Goal: Complete application form: Complete application form

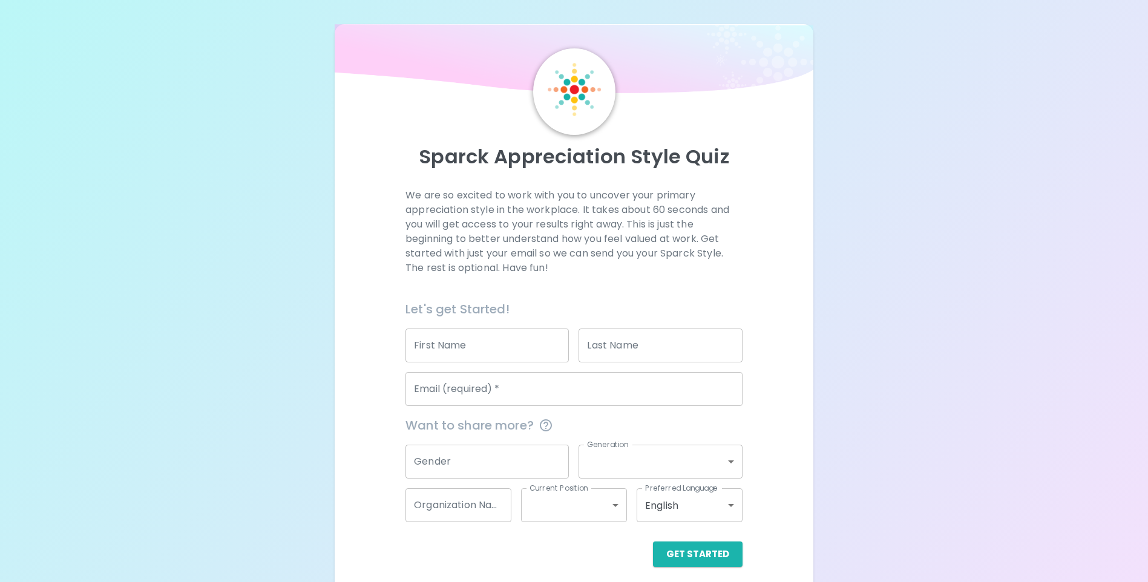
click at [508, 352] on input "First Name" at bounding box center [486, 346] width 163 height 34
type input "[PERSON_NAME]"
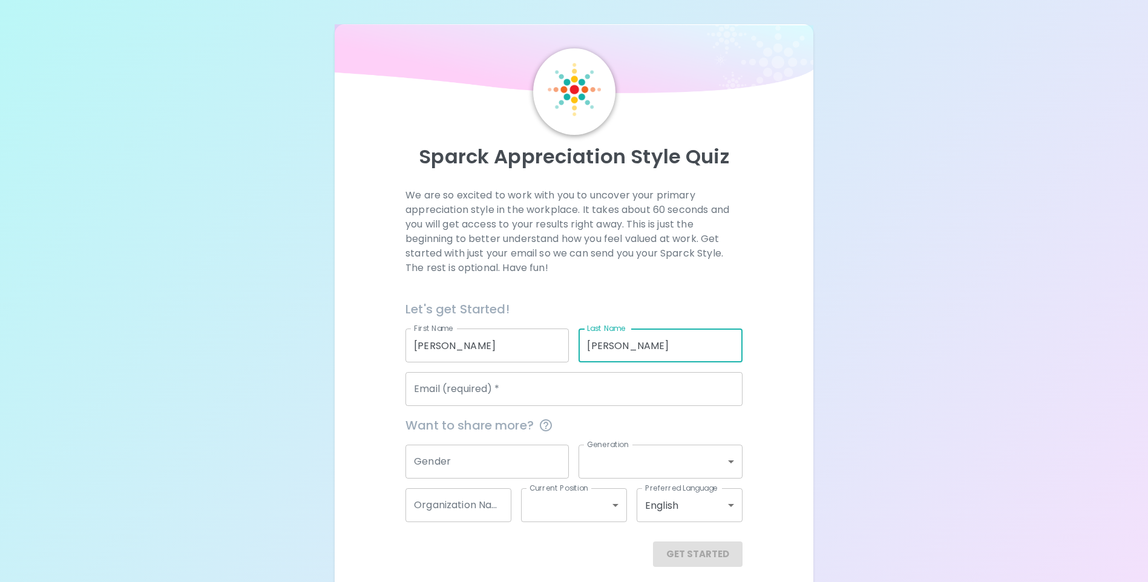
type input "[PERSON_NAME]"
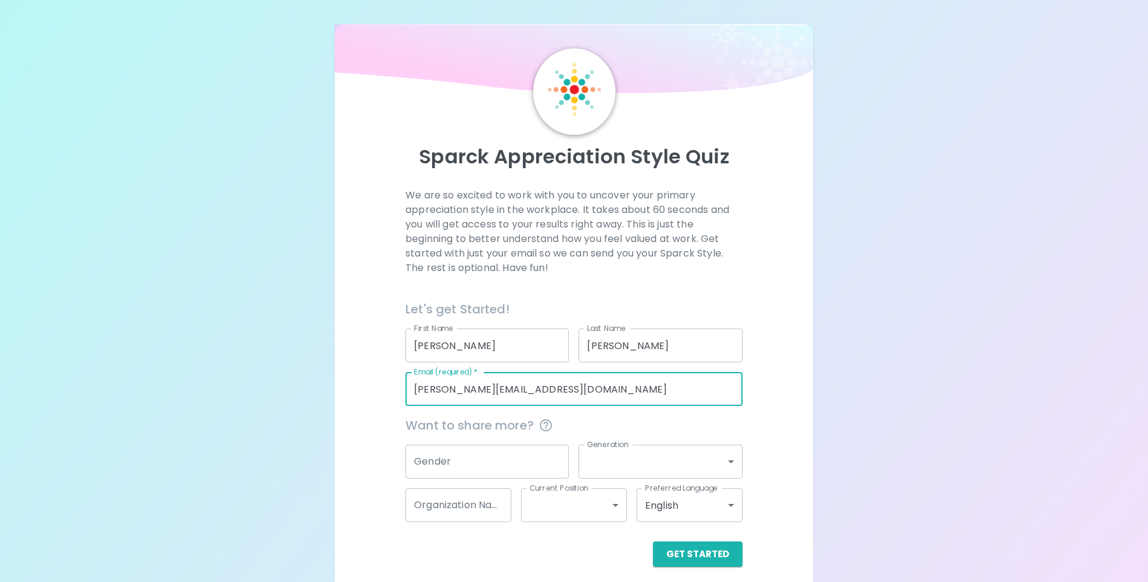
type input "[PERSON_NAME][EMAIL_ADDRESS][DOMAIN_NAME]"
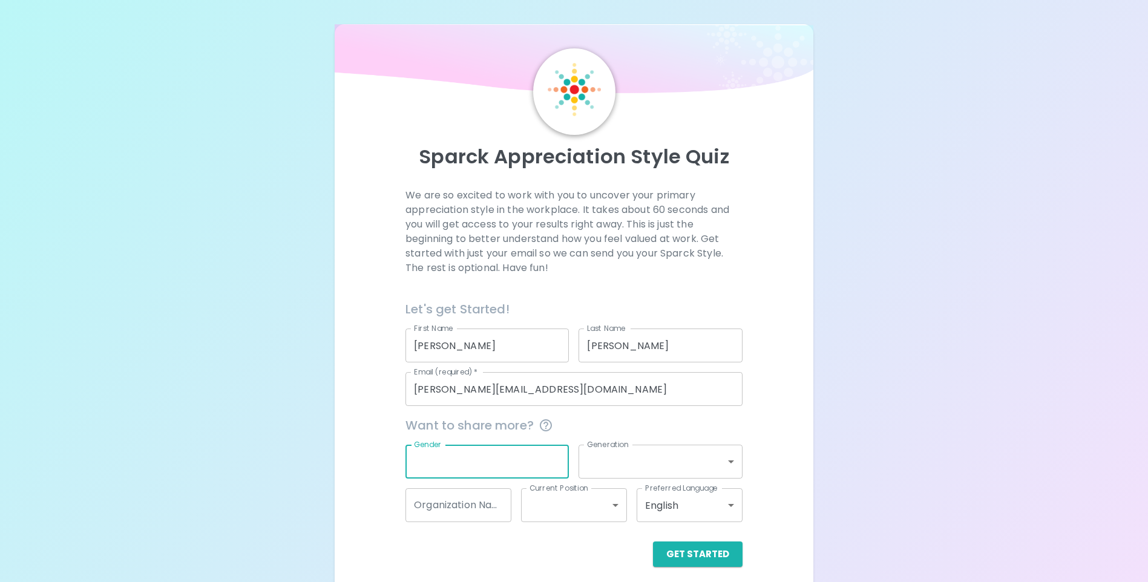
click at [480, 467] on input "Gender" at bounding box center [486, 462] width 163 height 34
type input "[DEMOGRAPHIC_DATA]"
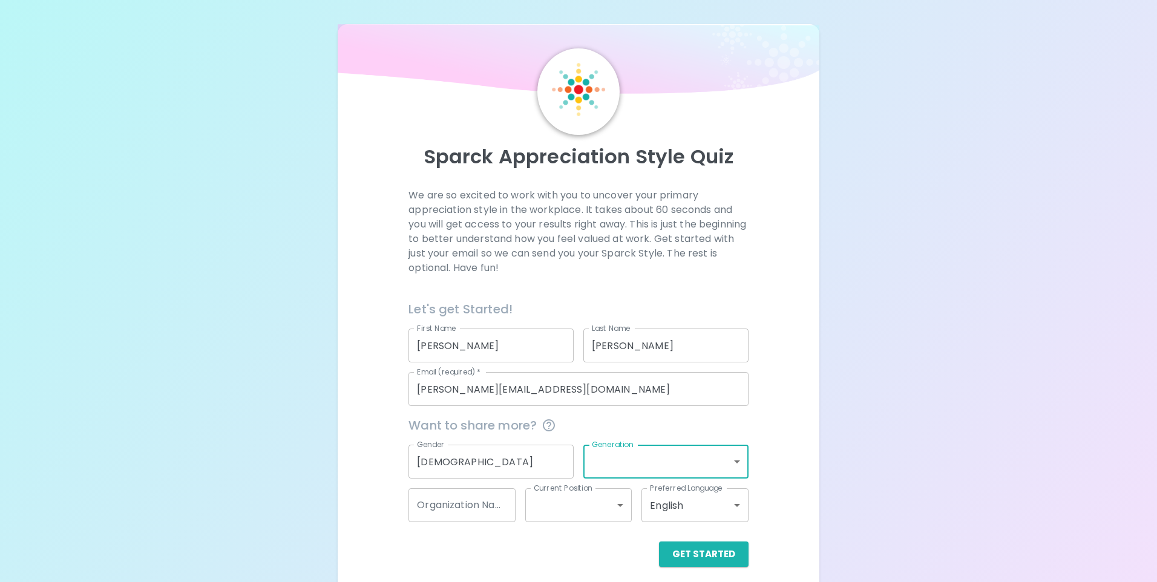
click at [732, 465] on body "Sparck Appreciation Style Quiz We are so excited to work with you to uncover yo…" at bounding box center [578, 295] width 1157 height 591
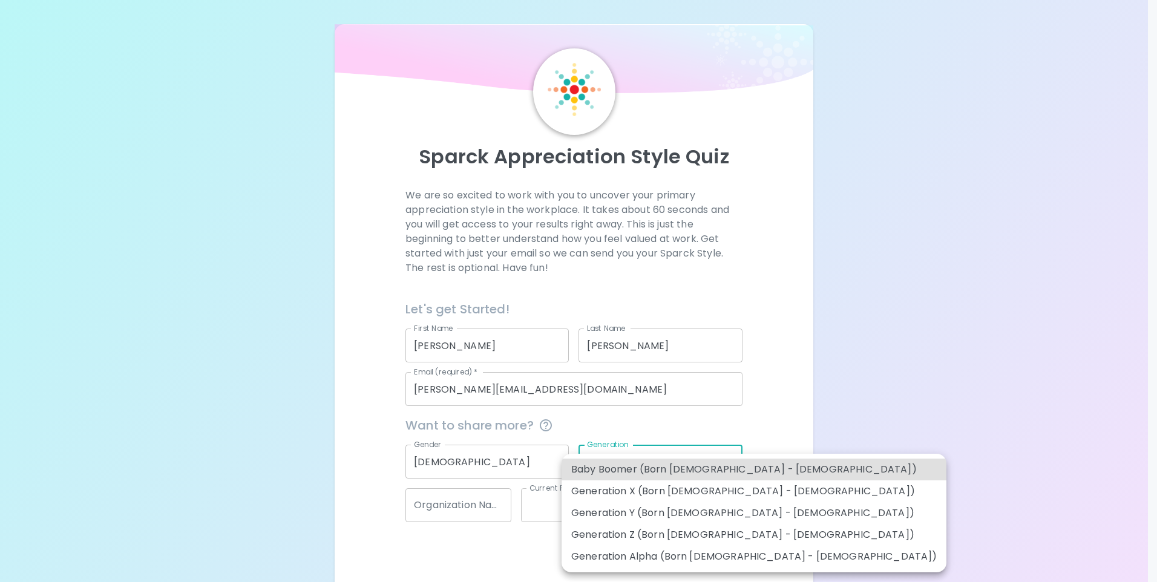
click at [694, 471] on li "Baby Boomer (Born [DEMOGRAPHIC_DATA] - [DEMOGRAPHIC_DATA])" at bounding box center [754, 470] width 385 height 22
type input "baby_boomer"
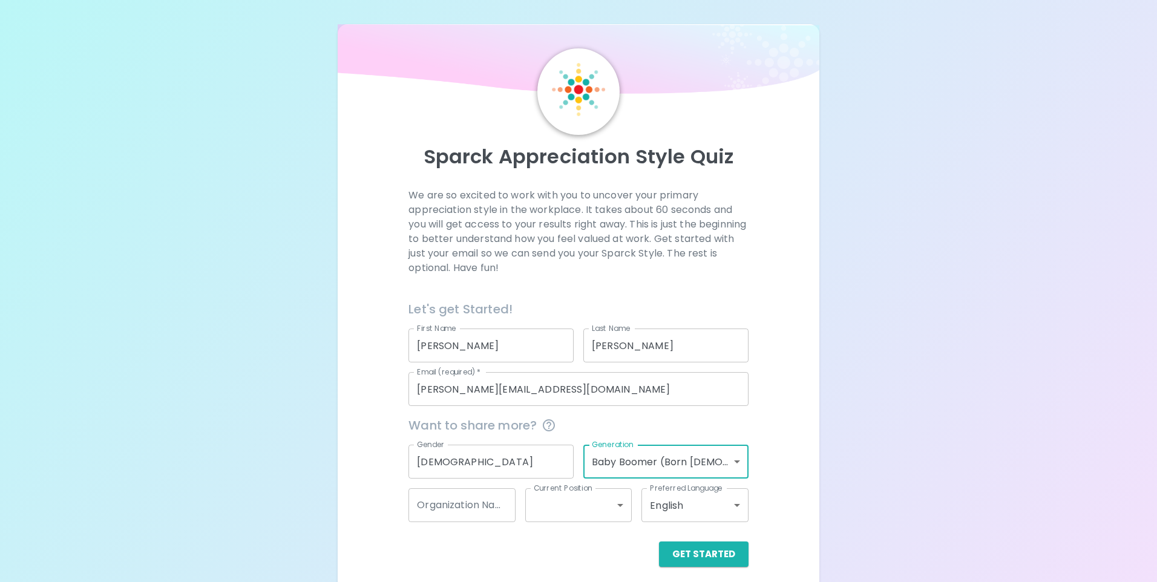
click at [612, 505] on body "Sparck Appreciation Style Quiz We are so excited to work with you to uncover yo…" at bounding box center [578, 295] width 1157 height 591
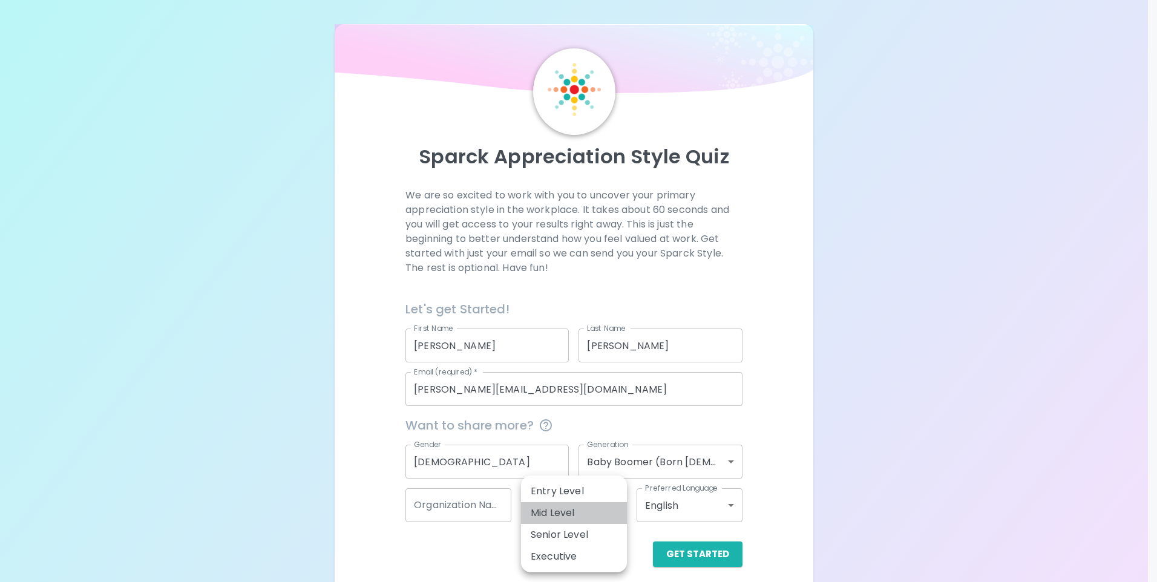
click at [586, 508] on li "Mid Level" at bounding box center [574, 513] width 106 height 22
type input "mid_level"
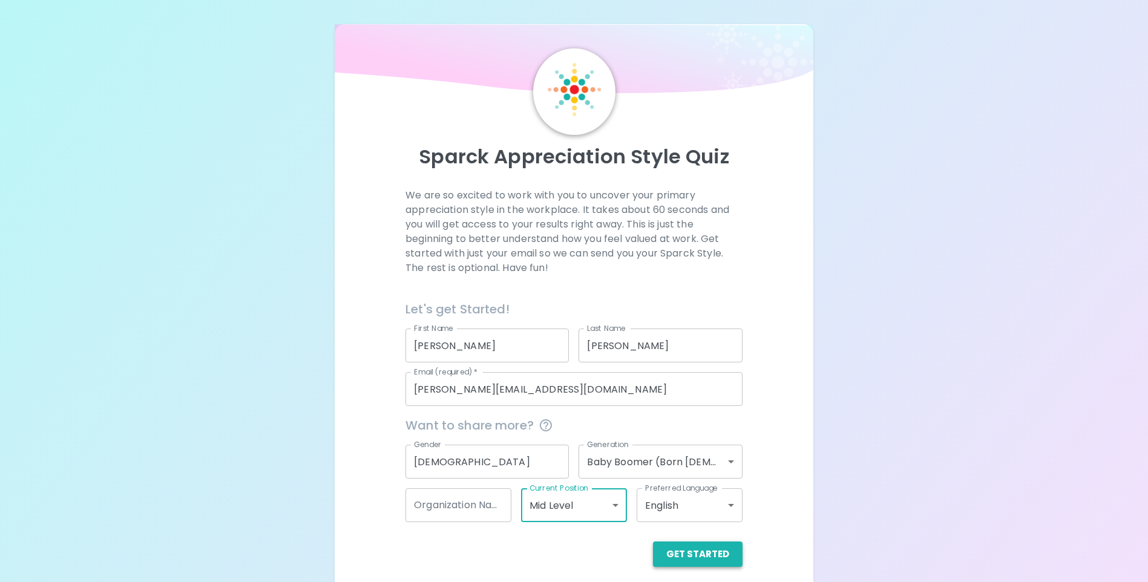
click at [710, 559] on button "Get Started" at bounding box center [698, 554] width 90 height 25
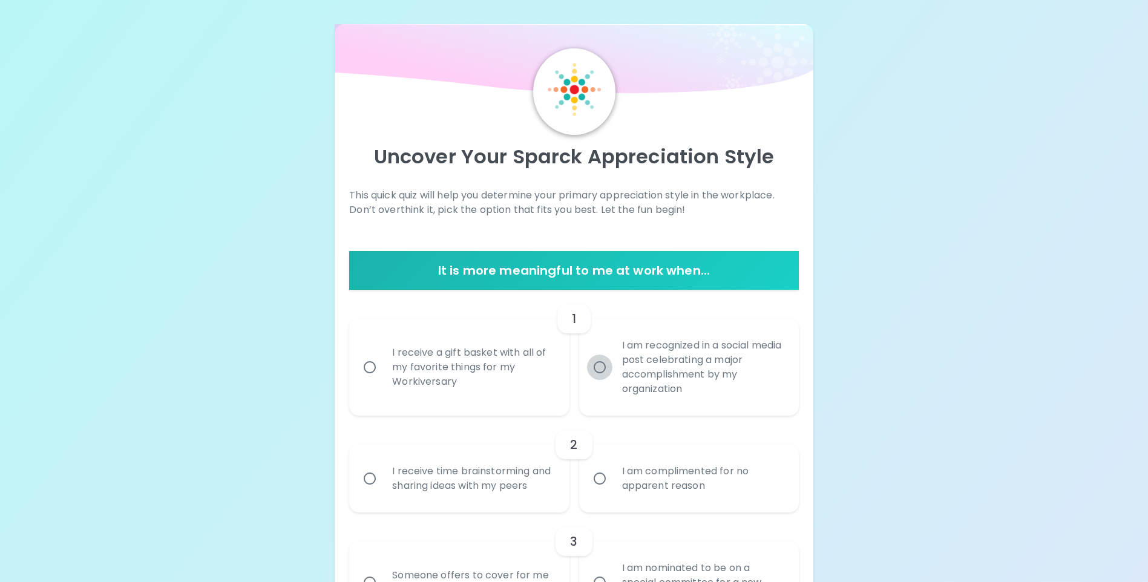
click at [602, 369] on input "I am recognized in a social media post celebrating a major accomplishment by my…" at bounding box center [599, 367] width 25 height 25
radio input "true"
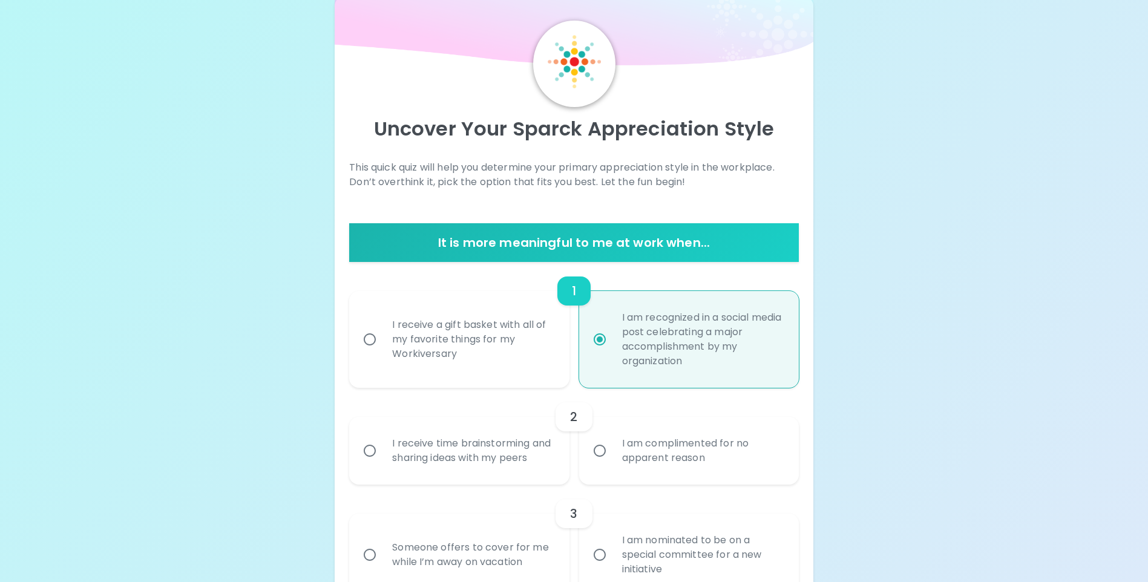
scroll to position [97, 0]
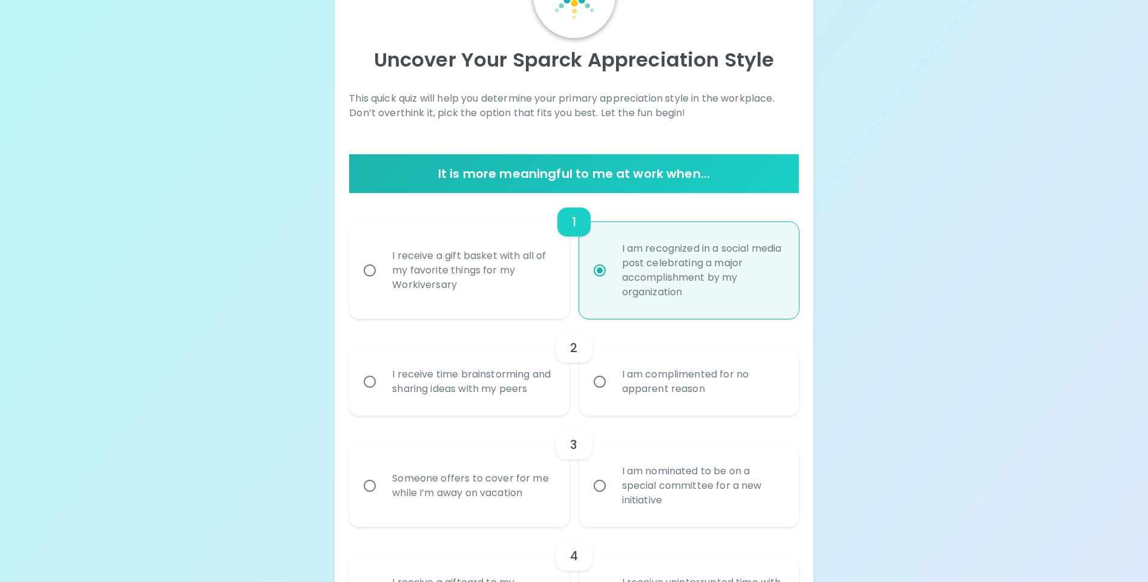
click at [374, 272] on input "I receive a gift basket with all of my favorite things for my Workiversary" at bounding box center [369, 270] width 25 height 25
radio input "true"
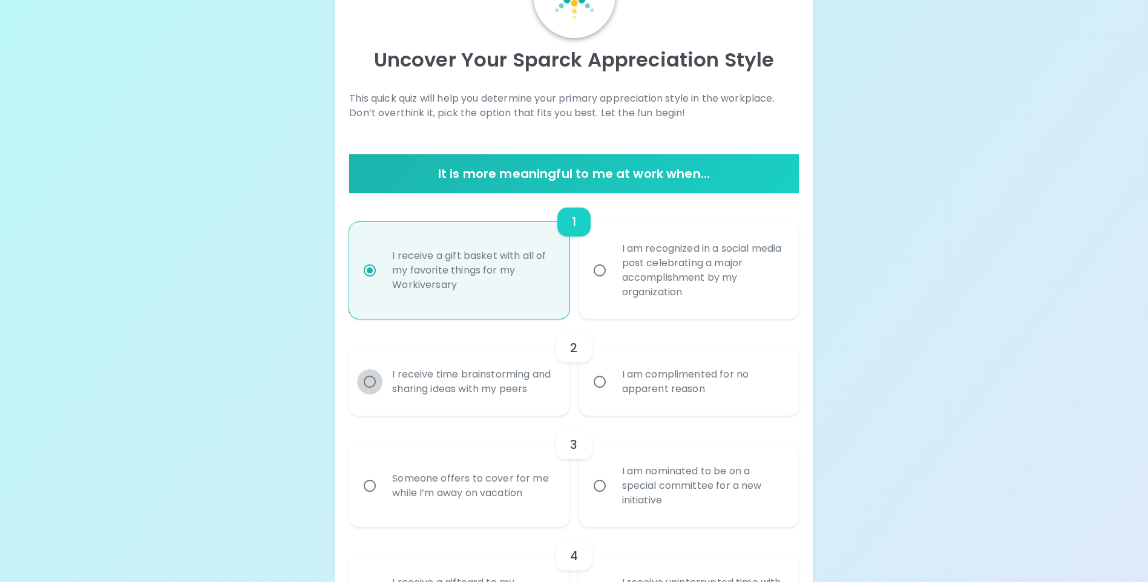
click at [369, 390] on input "I receive time brainstorming and sharing ideas with my peers" at bounding box center [369, 381] width 25 height 25
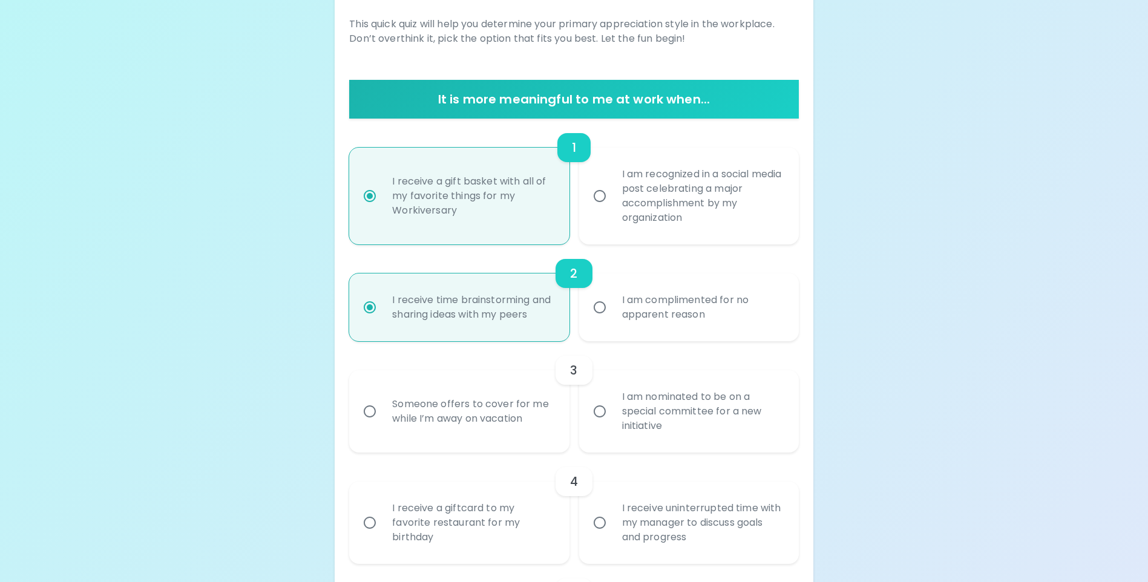
scroll to position [194, 0]
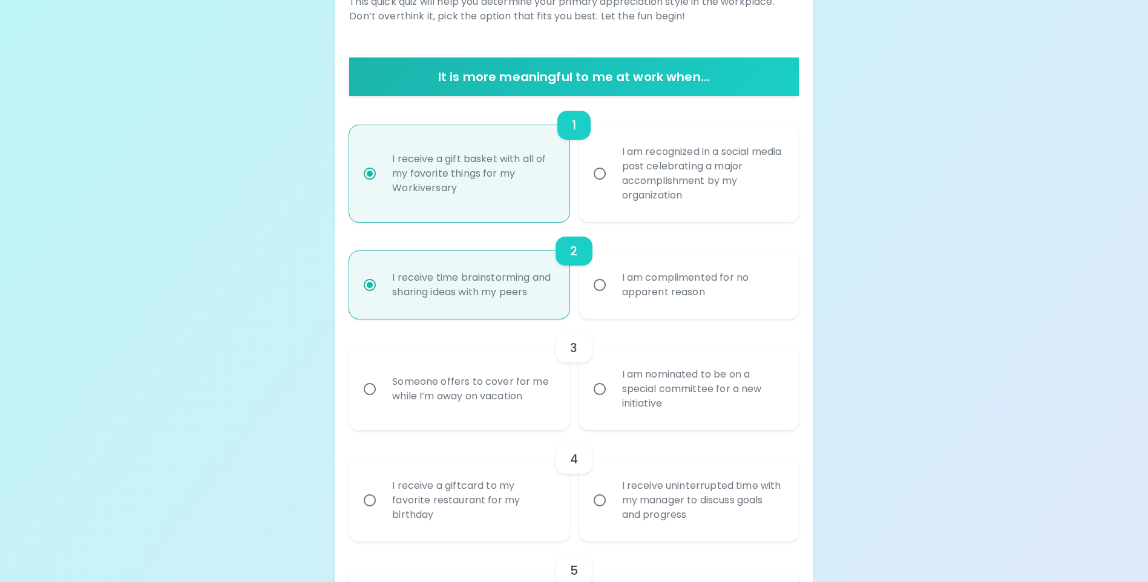
radio input "true"
click at [602, 402] on input "I am nominated to be on a special committee for a new initiative" at bounding box center [599, 388] width 25 height 25
radio input "false"
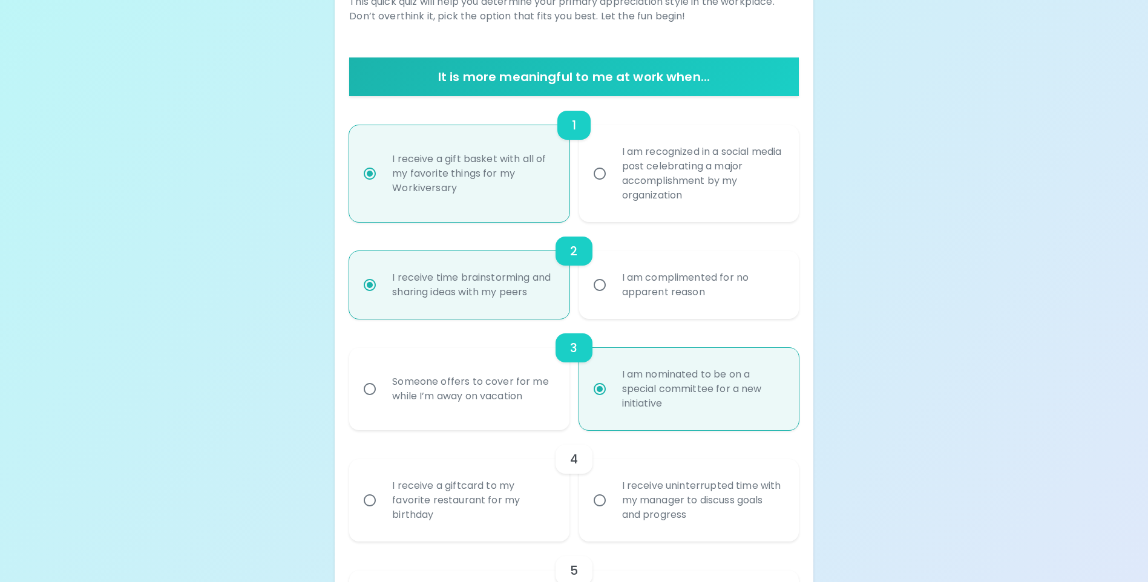
scroll to position [290, 0]
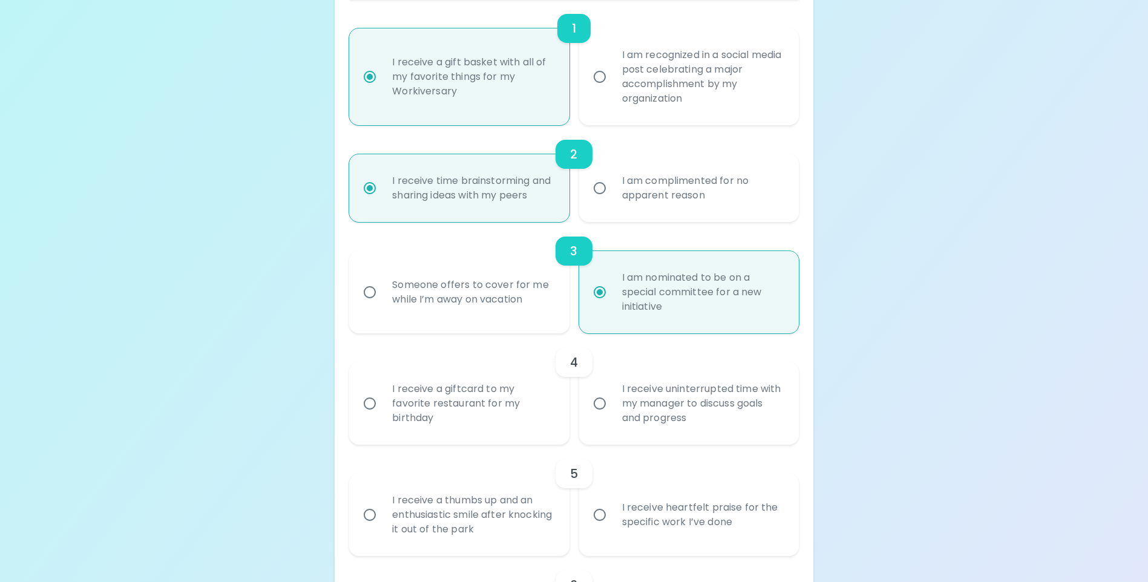
radio input "true"
click at [370, 416] on input "I receive a giftcard to my favorite restaurant for my birthday" at bounding box center [369, 403] width 25 height 25
radio input "false"
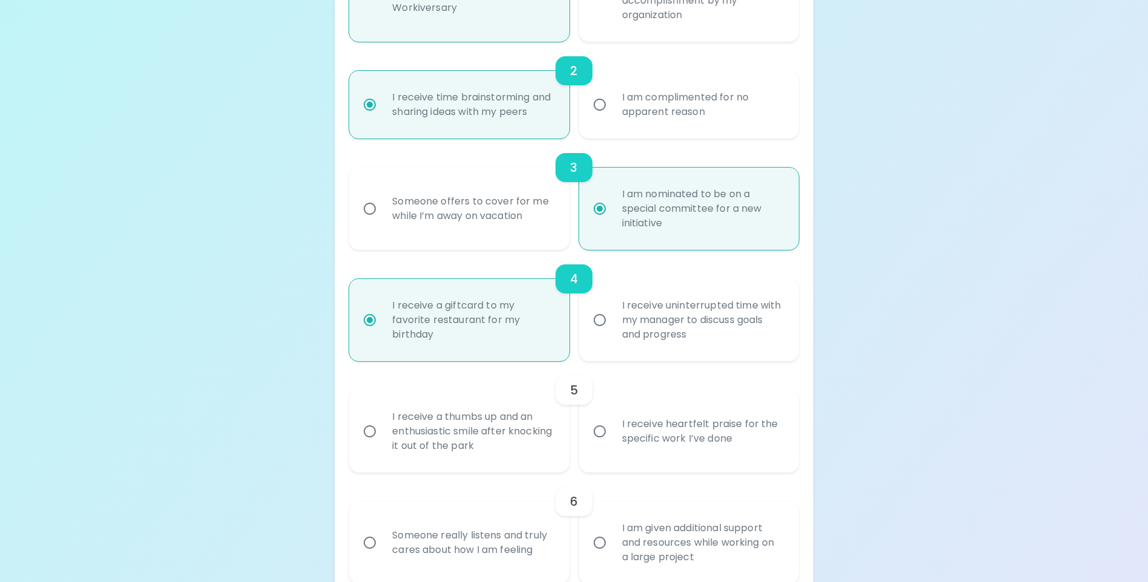
scroll to position [387, 0]
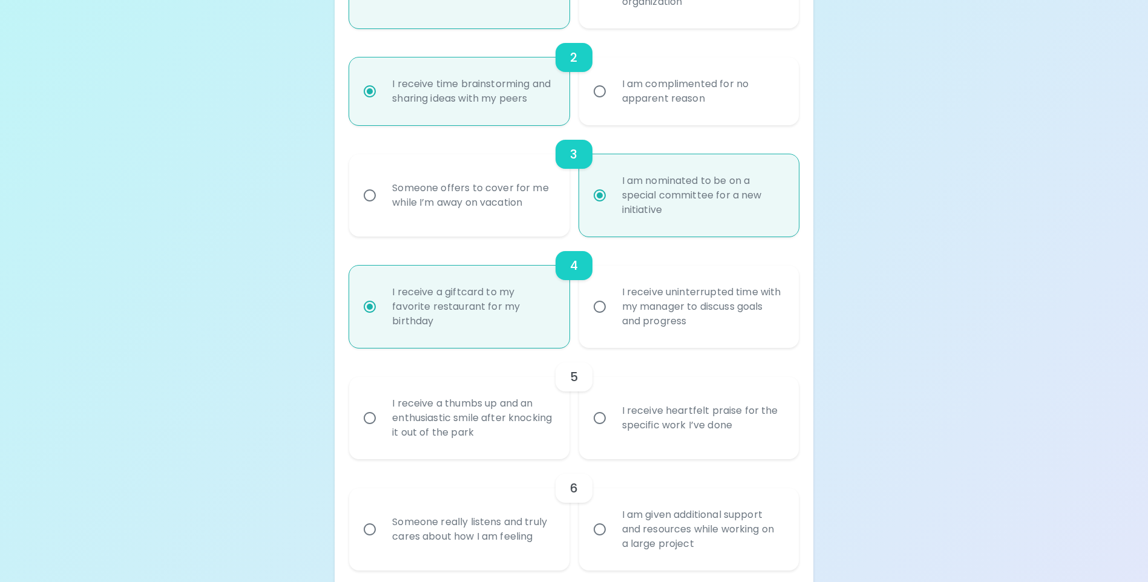
radio input "true"
click at [603, 431] on input "I receive heartfelt praise for the specific work I’ve done" at bounding box center [599, 417] width 25 height 25
radio input "false"
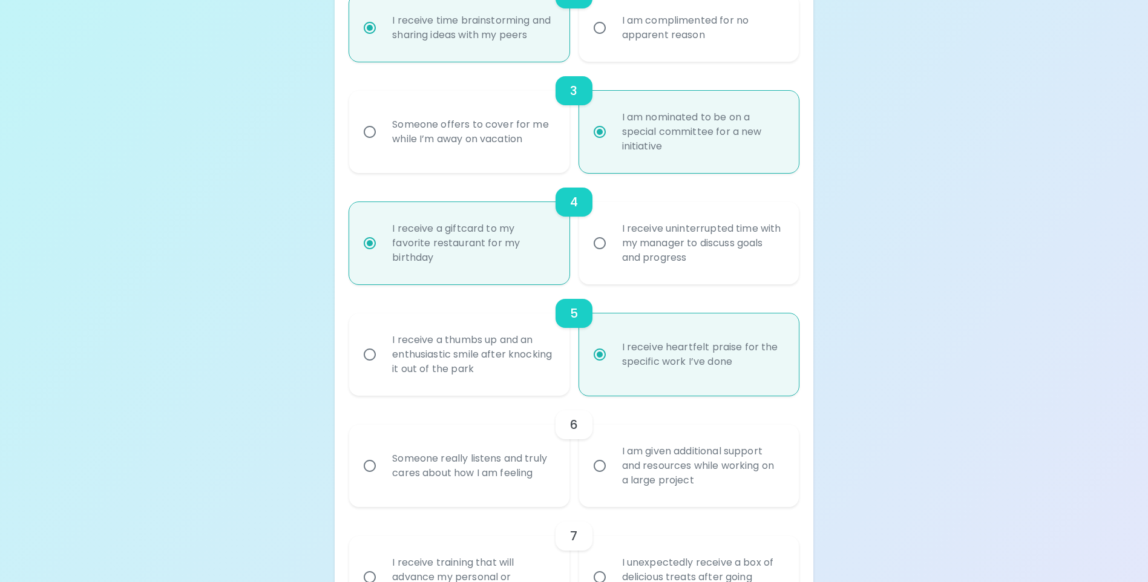
scroll to position [484, 0]
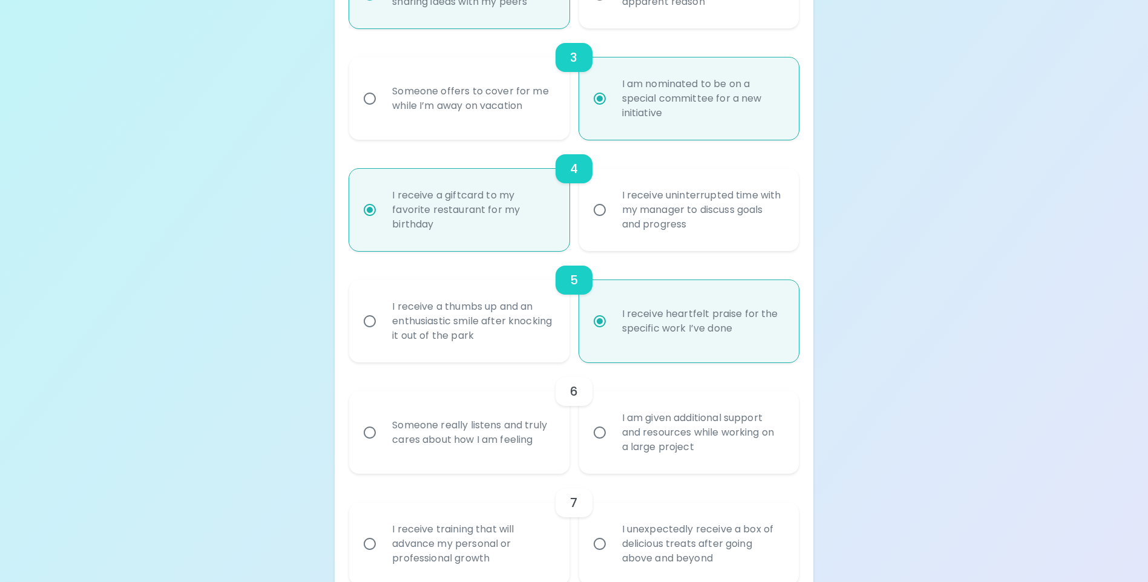
radio input "true"
click at [369, 445] on input "Someone really listens and truly cares about how I am feeling" at bounding box center [369, 432] width 25 height 25
radio input "false"
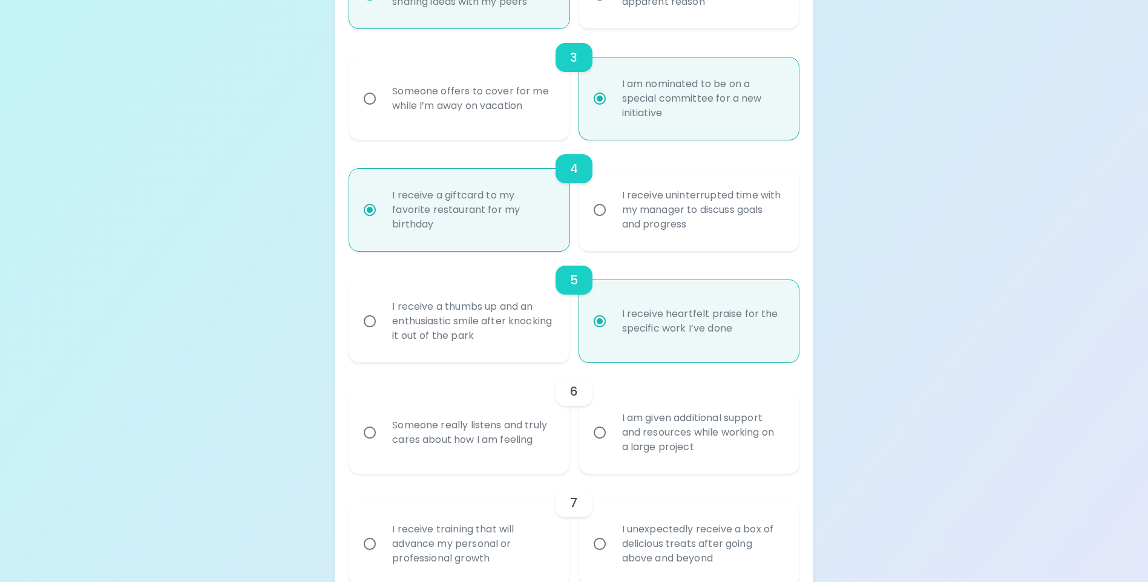
radio input "false"
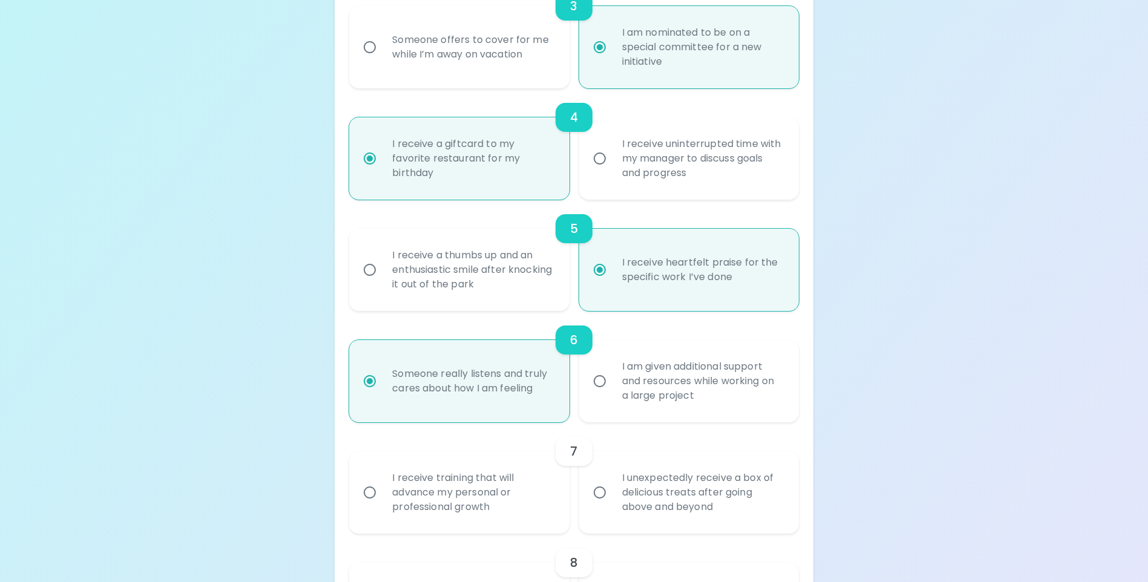
scroll to position [581, 0]
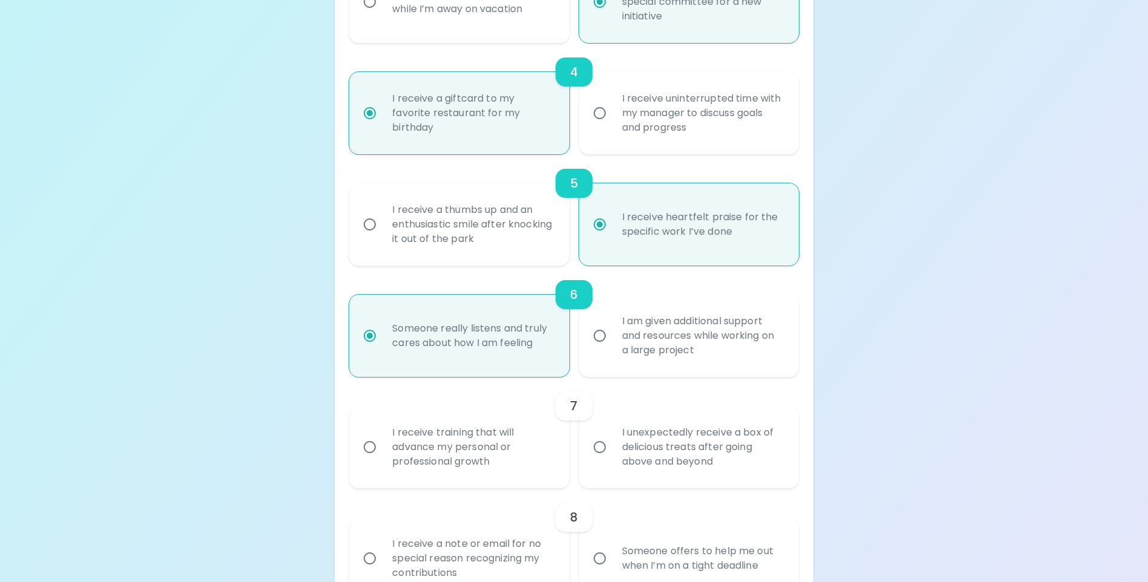
radio input "true"
click at [599, 460] on input "I unexpectedly receive a box of delicious treats after going above and beyond" at bounding box center [599, 447] width 25 height 25
radio input "false"
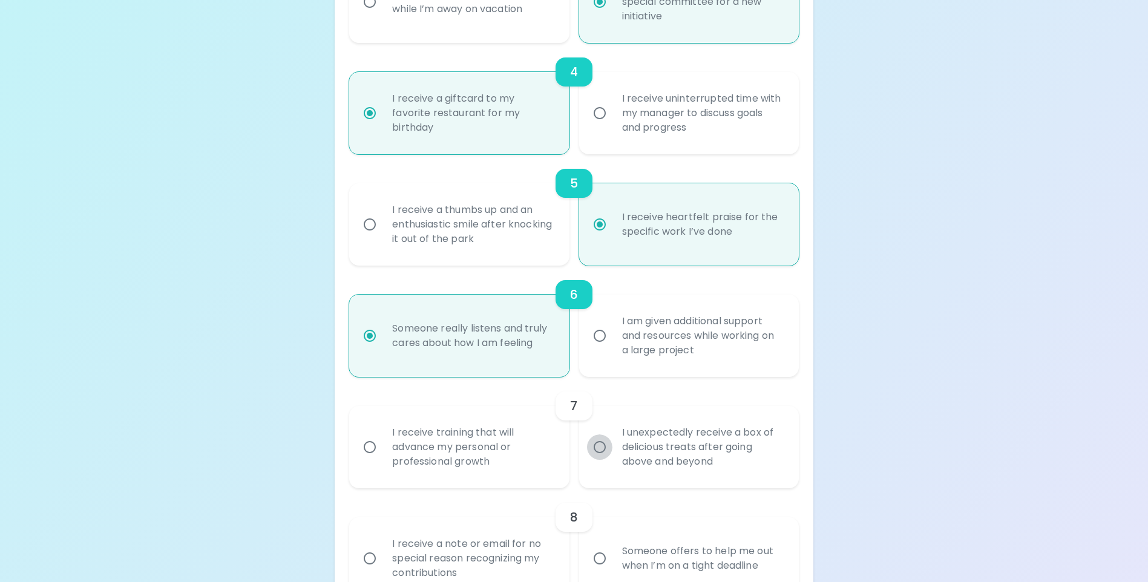
radio input "false"
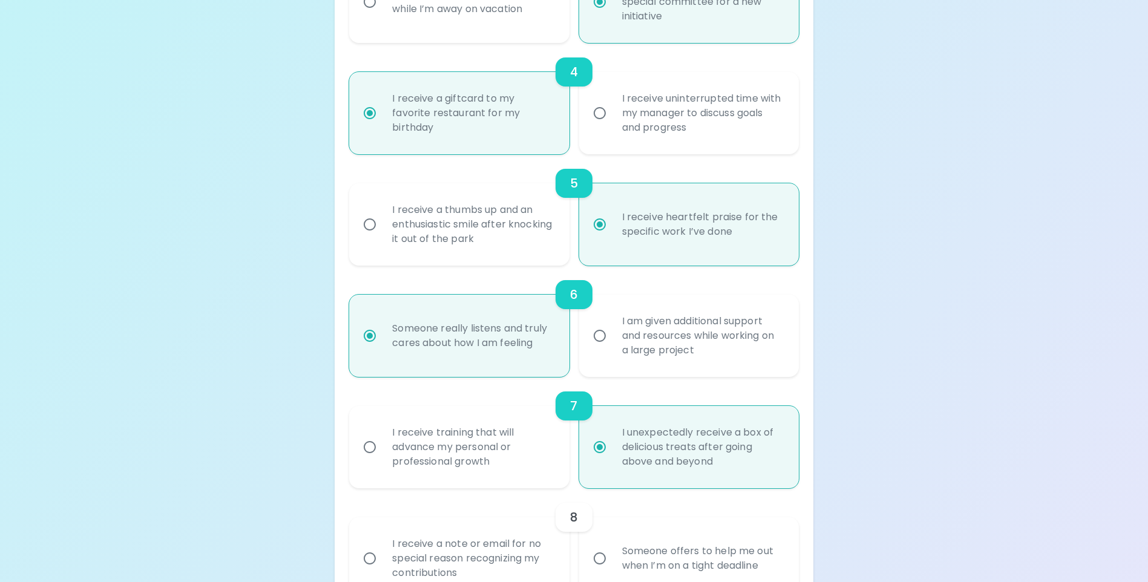
scroll to position [678, 0]
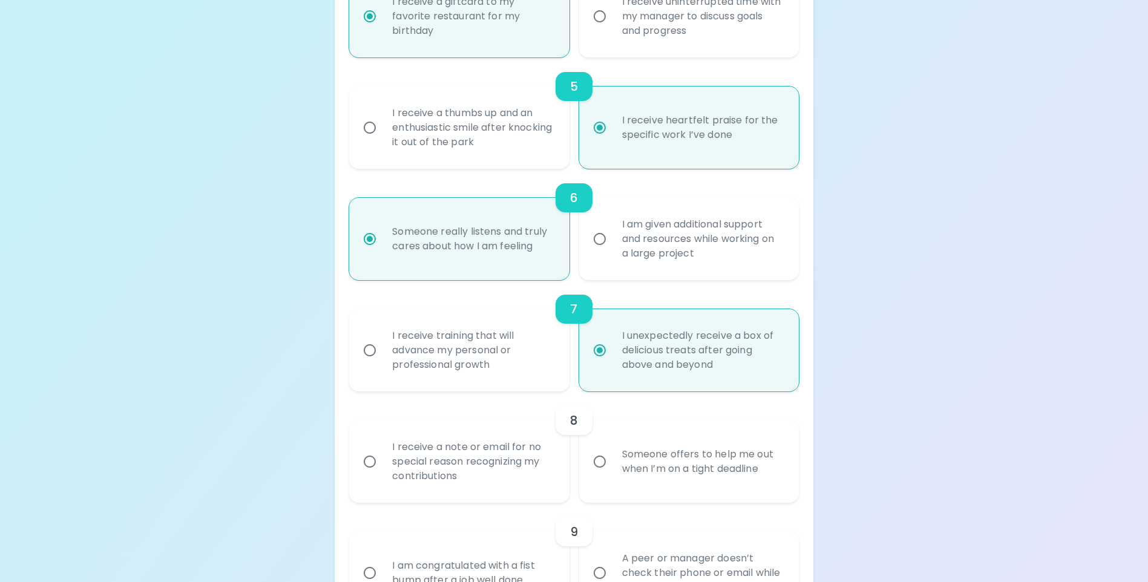
radio input "true"
click at [365, 474] on input "I receive a note or email for no special reason recognizing my contributions" at bounding box center [369, 461] width 25 height 25
radio input "false"
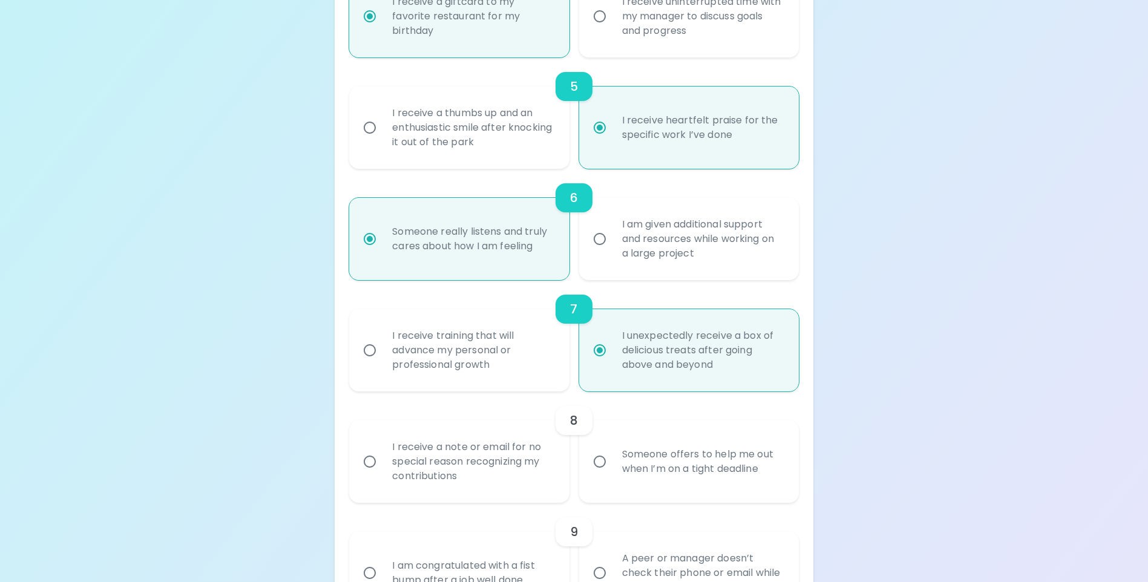
radio input "false"
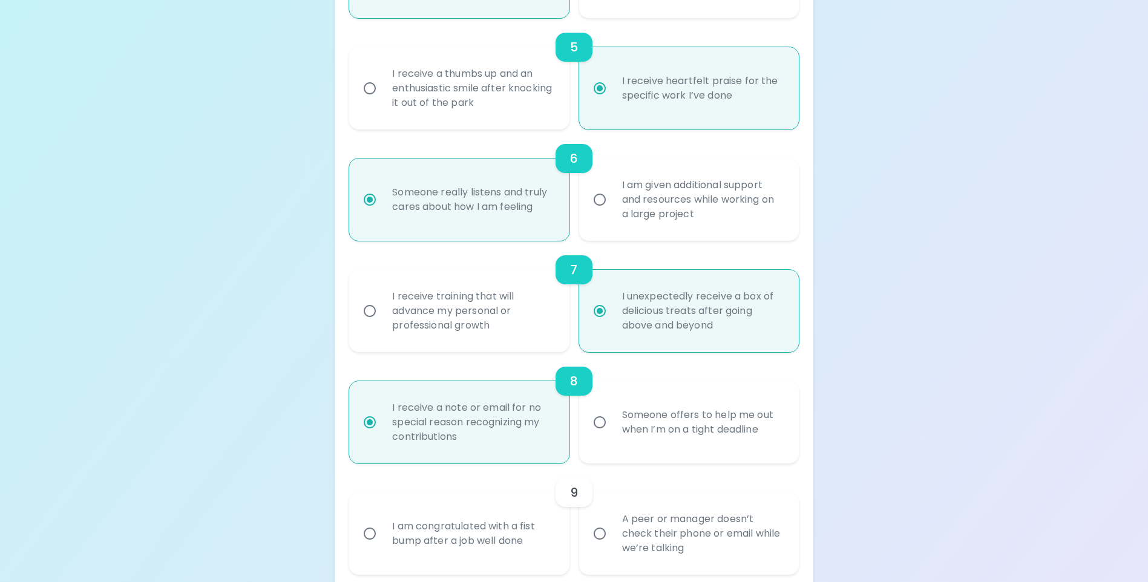
scroll to position [775, 0]
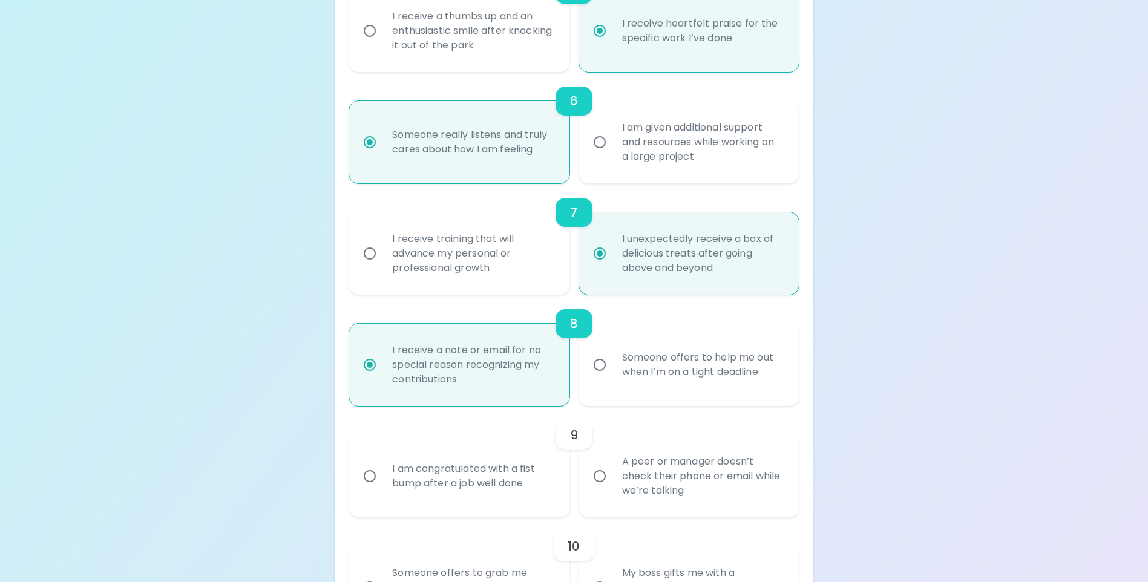
radio input "true"
click at [370, 489] on input "I am congratulated with a fist bump after a job well done" at bounding box center [369, 476] width 25 height 25
radio input "false"
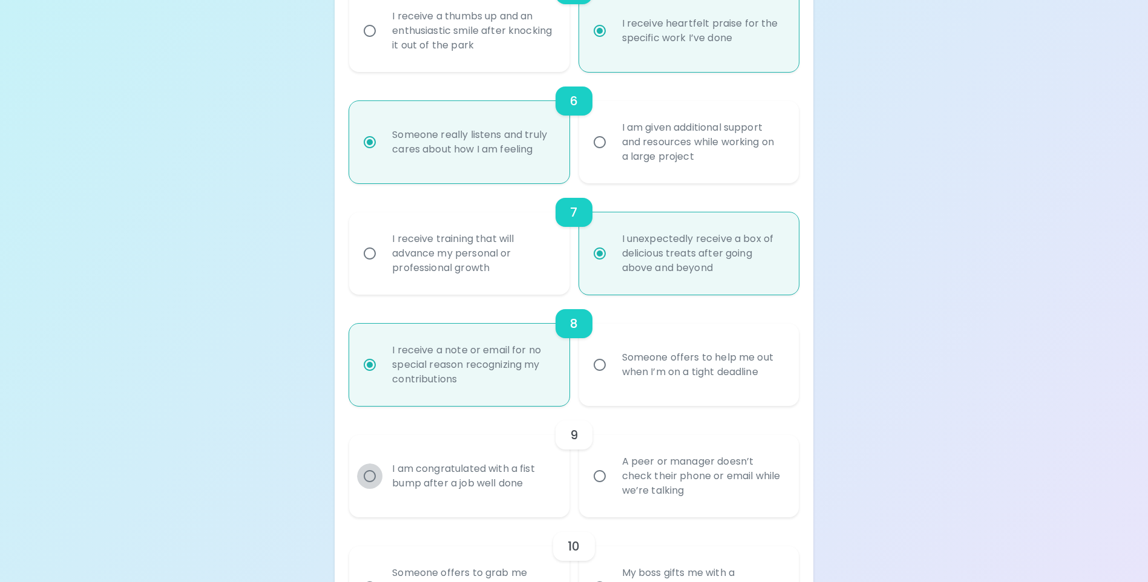
radio input "false"
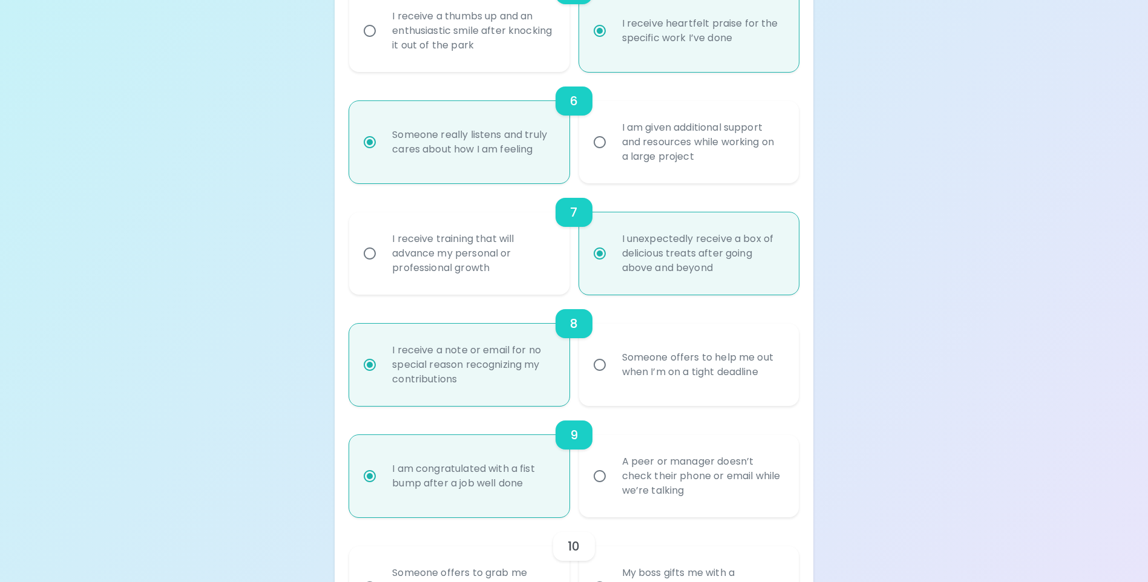
scroll to position [871, 0]
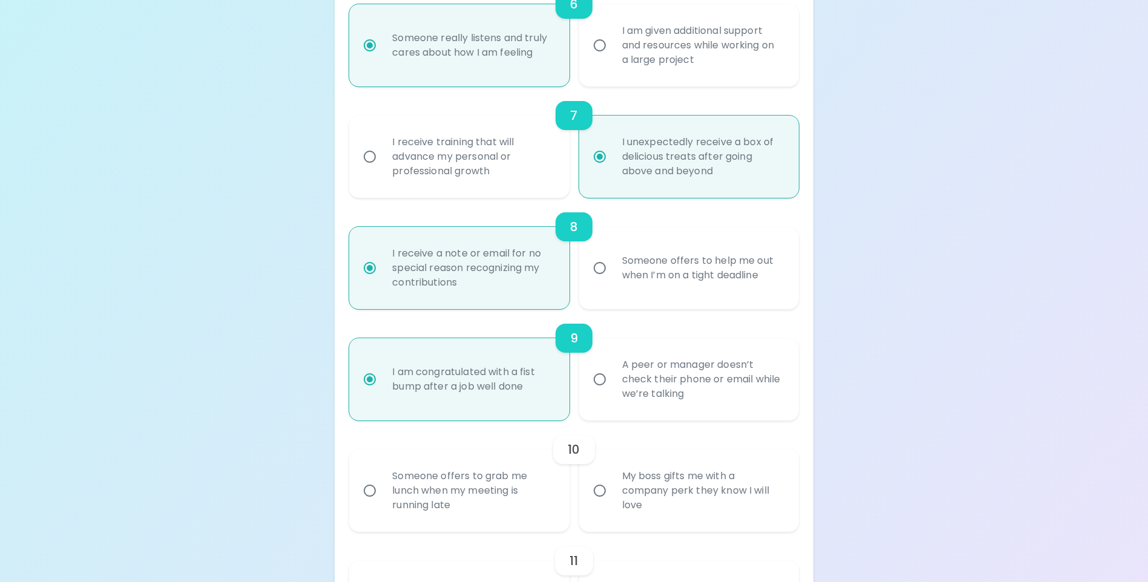
radio input "true"
click at [603, 502] on input "My boss gifts me with a company perk they know I will love" at bounding box center [599, 490] width 25 height 25
radio input "false"
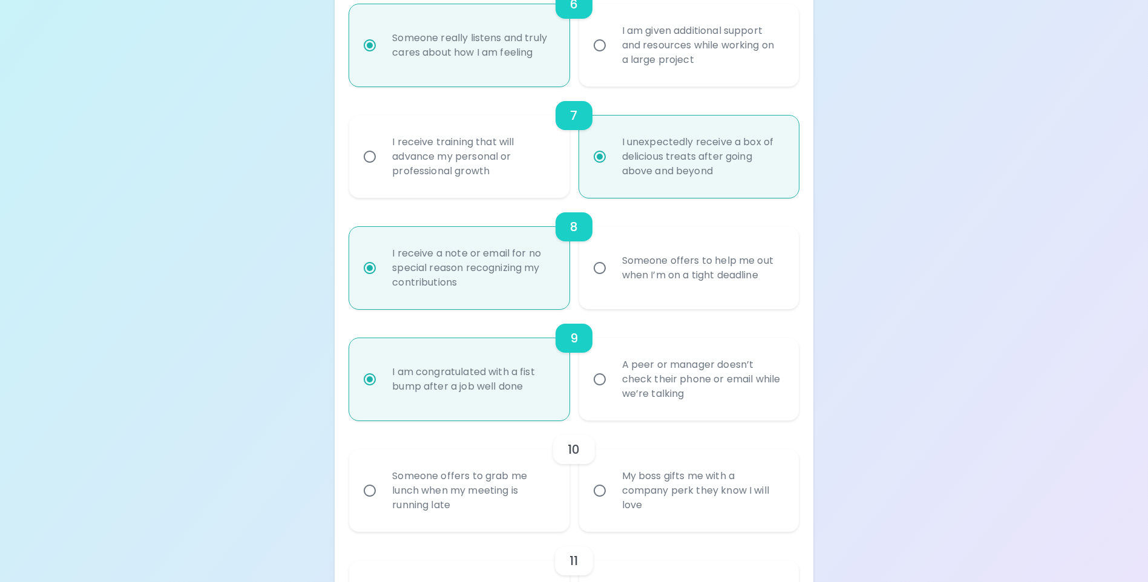
radio input "false"
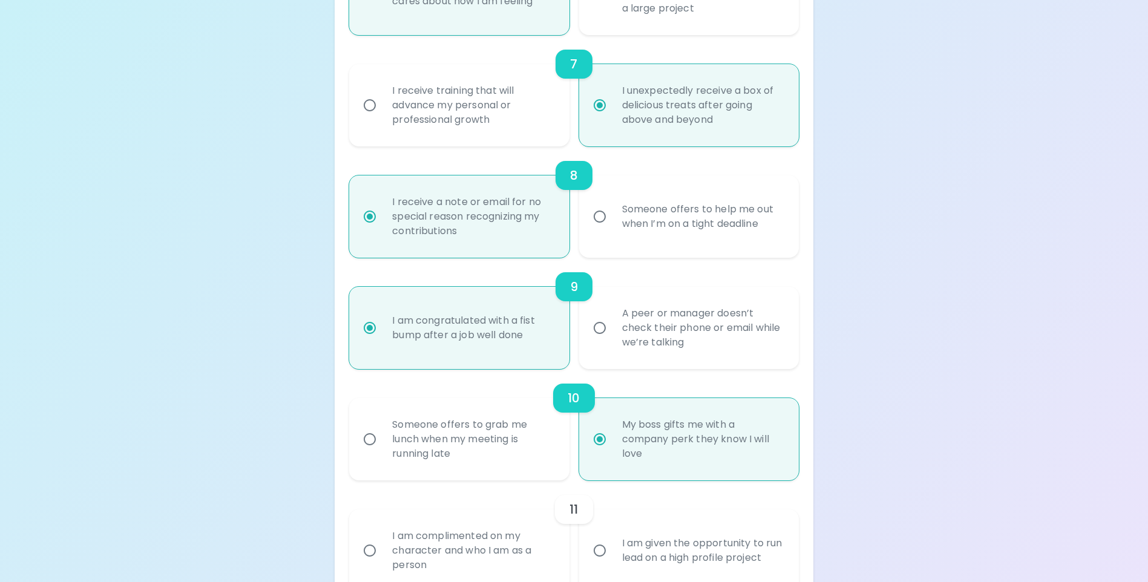
scroll to position [968, 0]
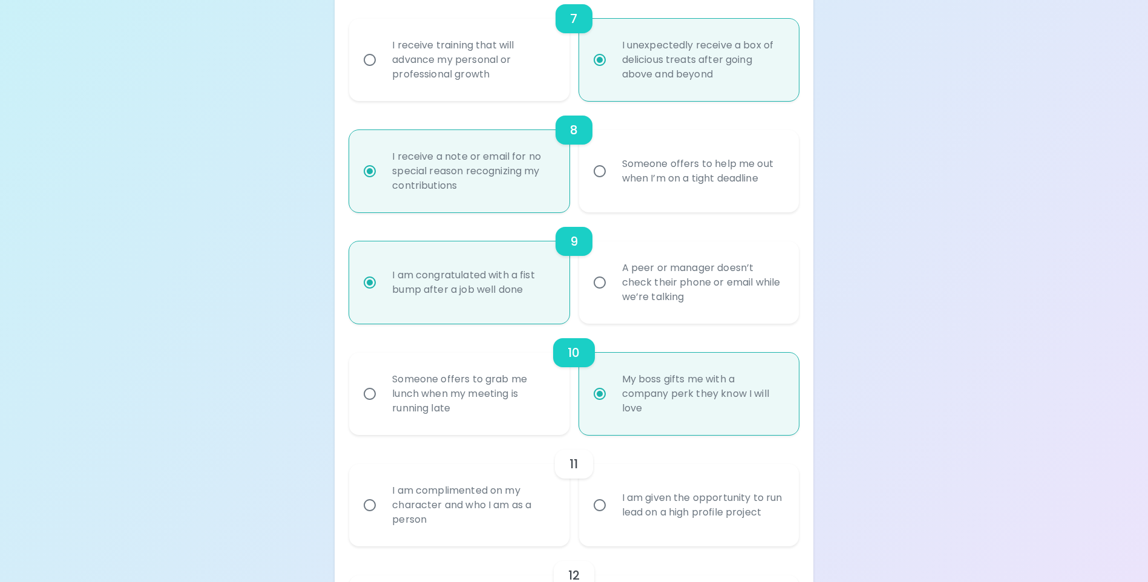
radio input "true"
click at [371, 518] on input "I am complimented on my character and who I am as a person" at bounding box center [369, 505] width 25 height 25
radio input "false"
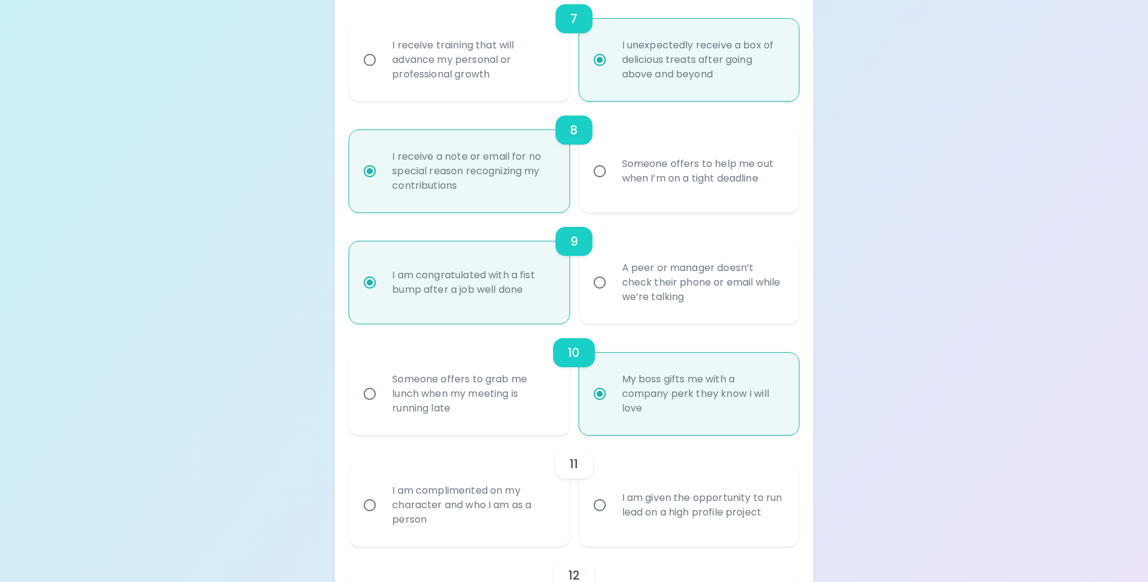
radio input "false"
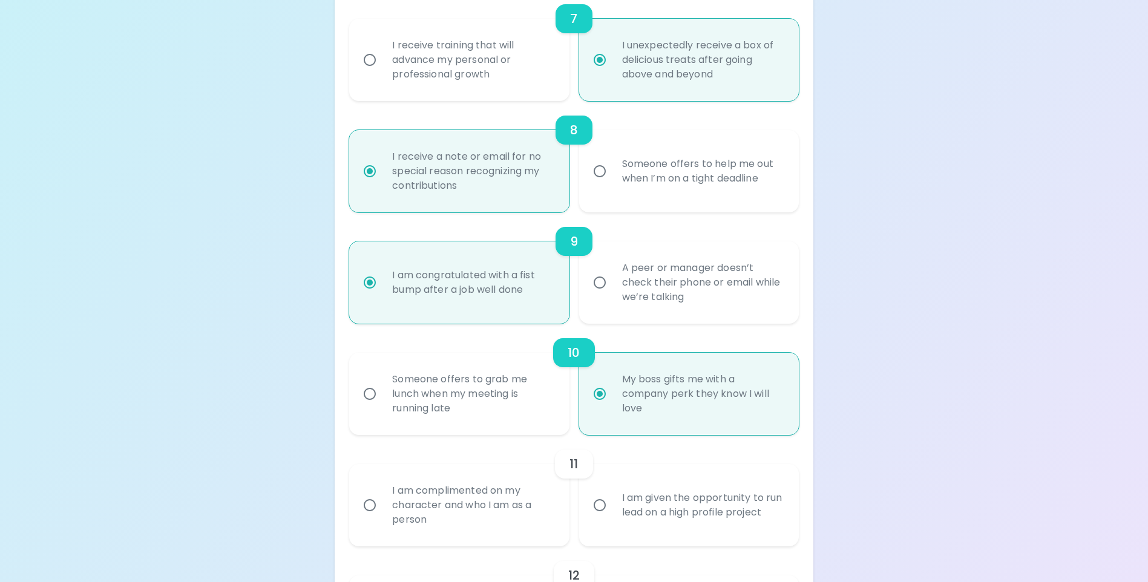
radio input "false"
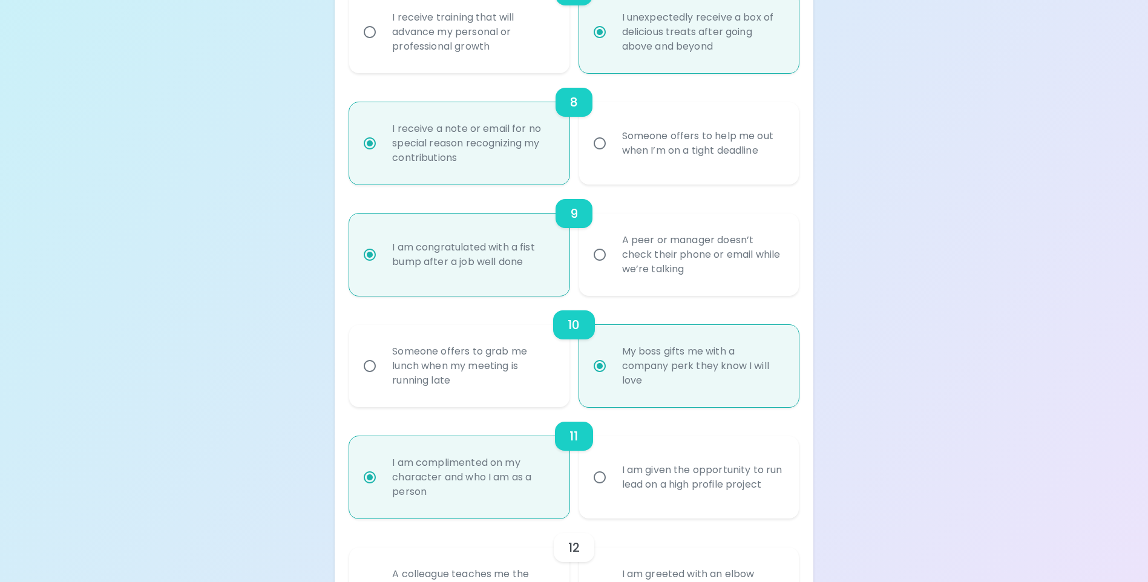
scroll to position [1065, 0]
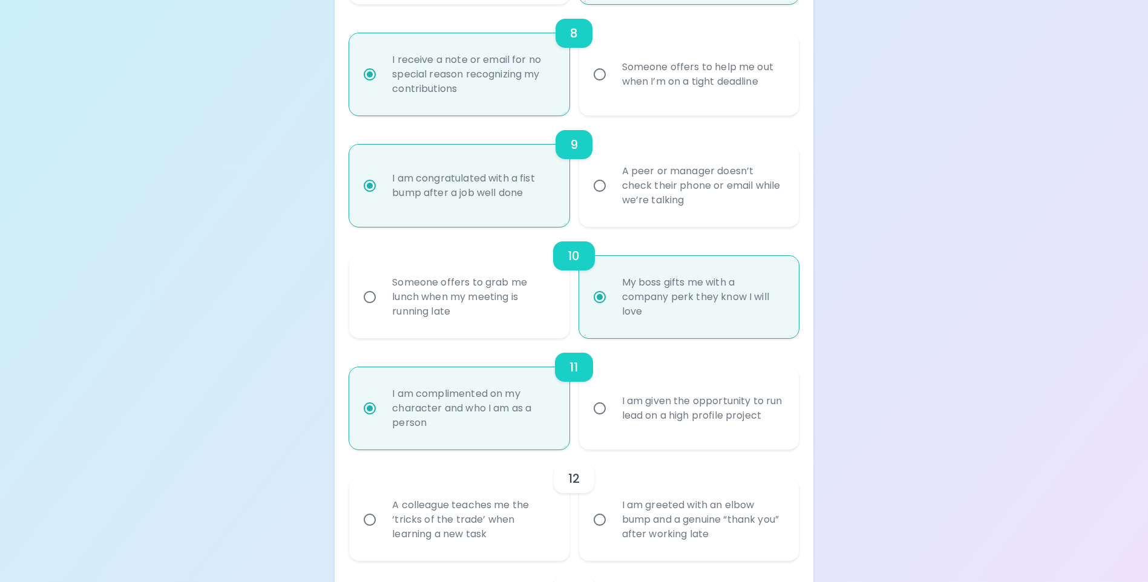
radio input "true"
click at [369, 533] on input "A colleague teaches me the ‘tricks of the trade’ when learning a new task" at bounding box center [369, 519] width 25 height 25
radio input "false"
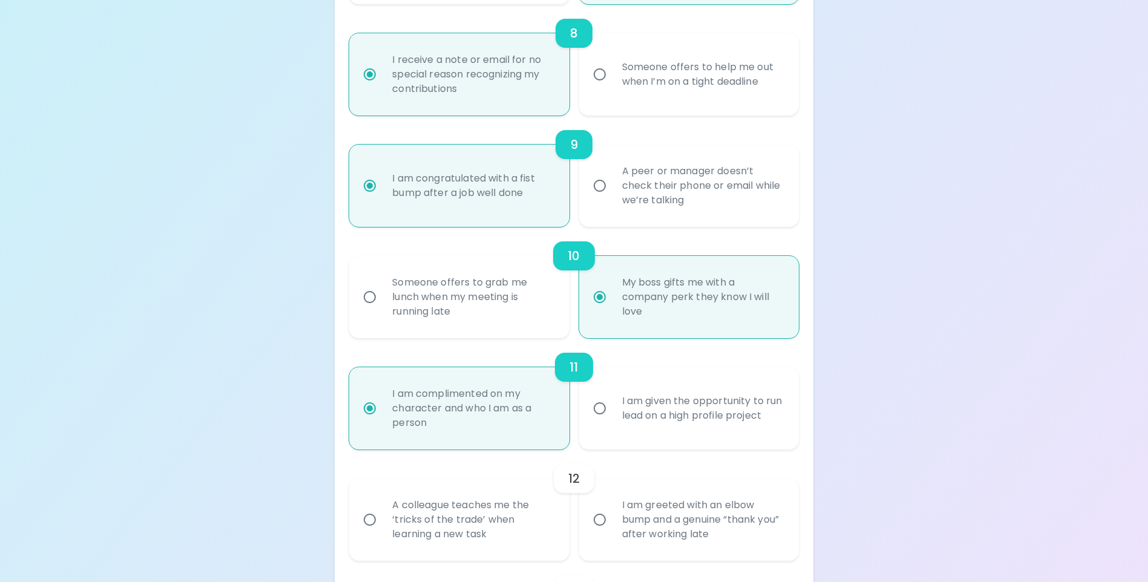
radio input "false"
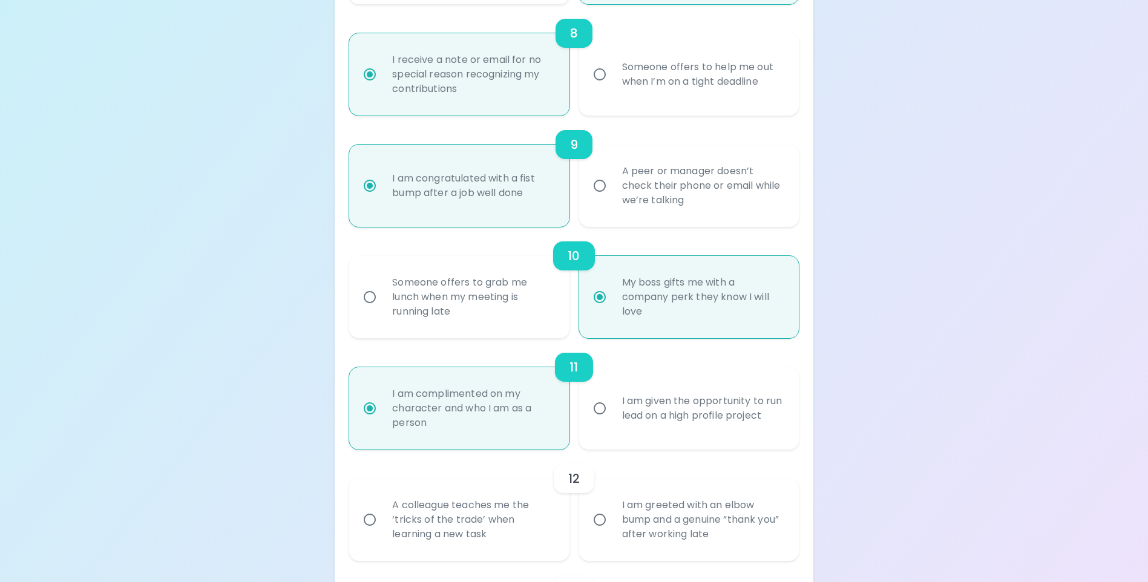
radio input "false"
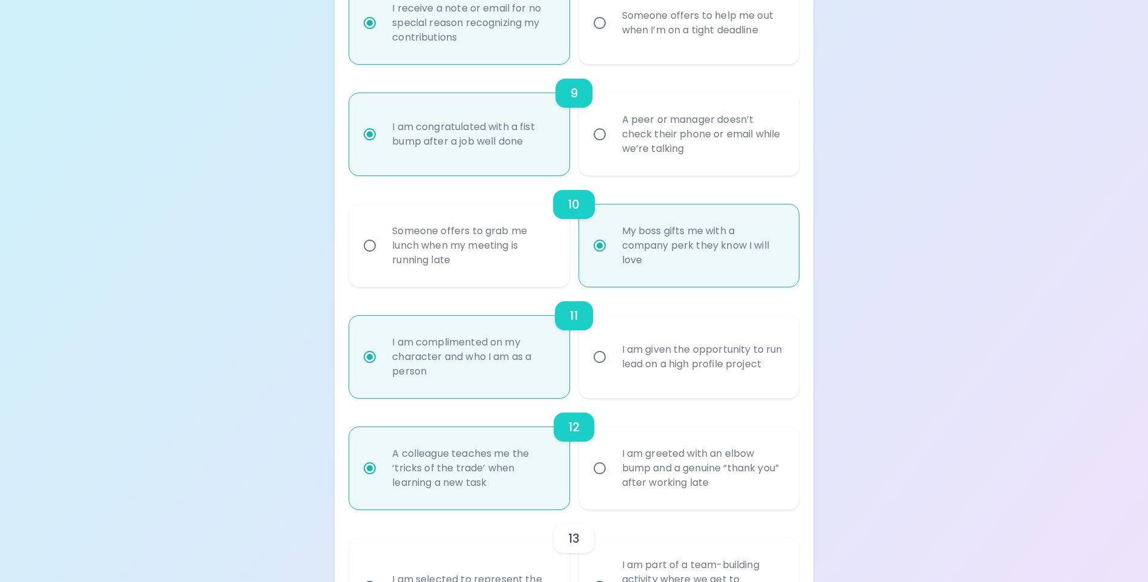
scroll to position [1162, 0]
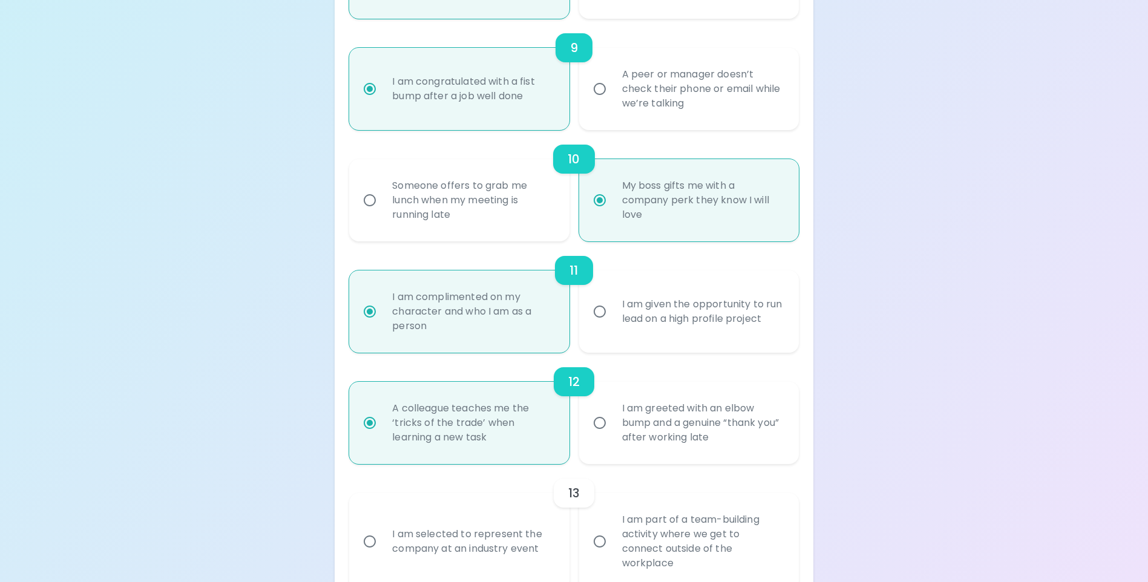
radio input "true"
click at [602, 546] on input "I am part of a team-building activity where we get to connect outside of the wo…" at bounding box center [599, 541] width 25 height 25
radio input "false"
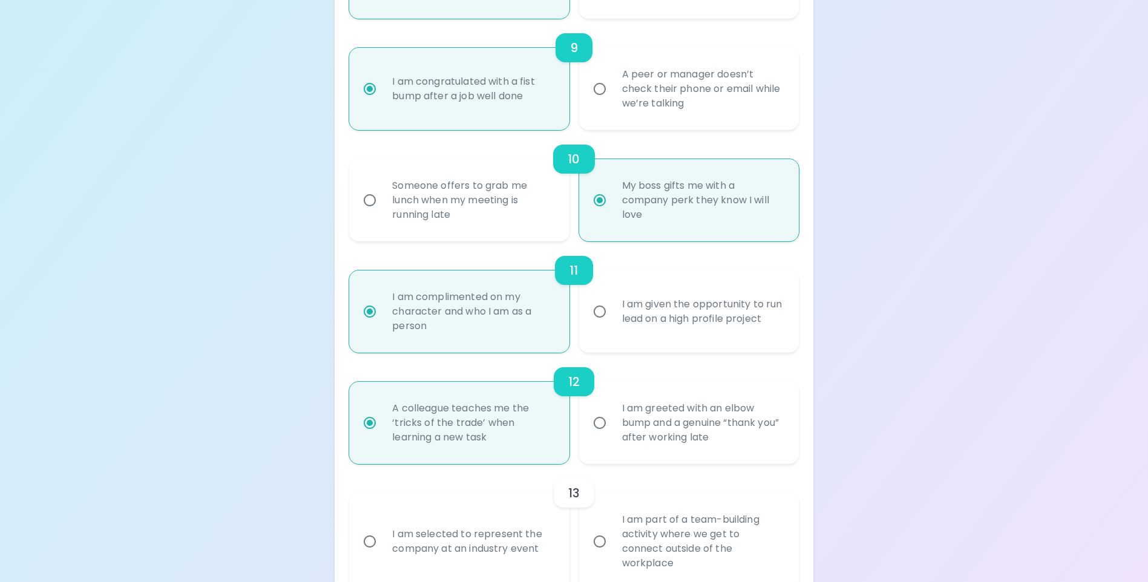
radio input "false"
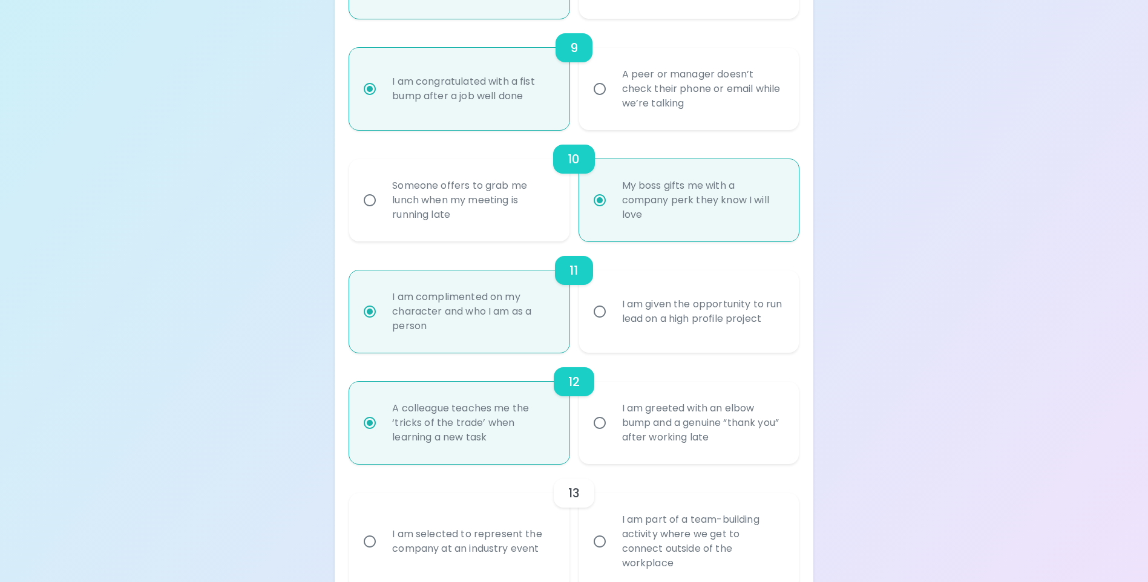
radio input "false"
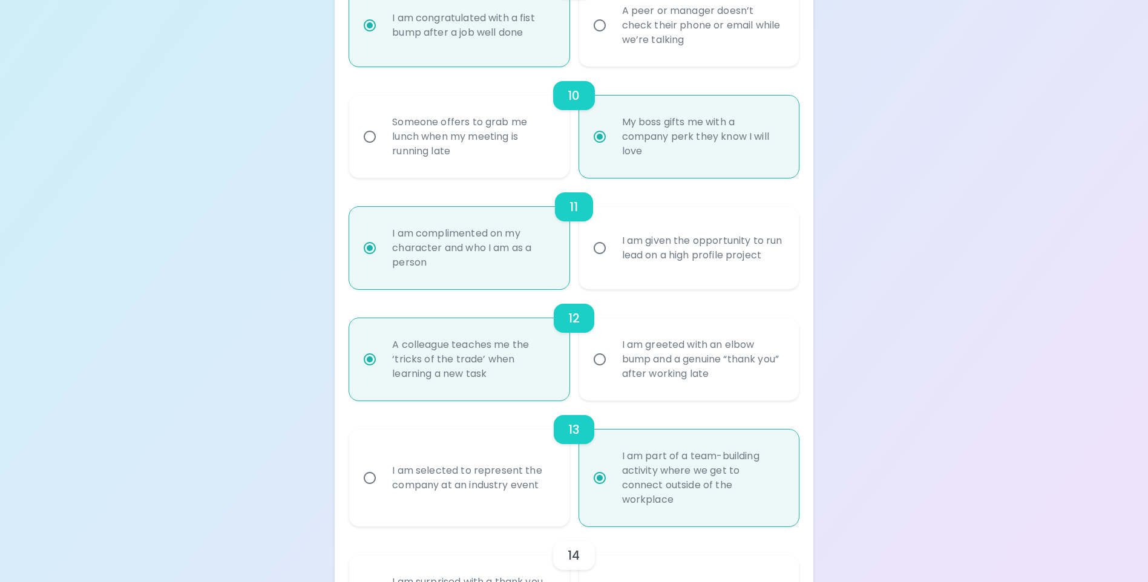
scroll to position [1259, 0]
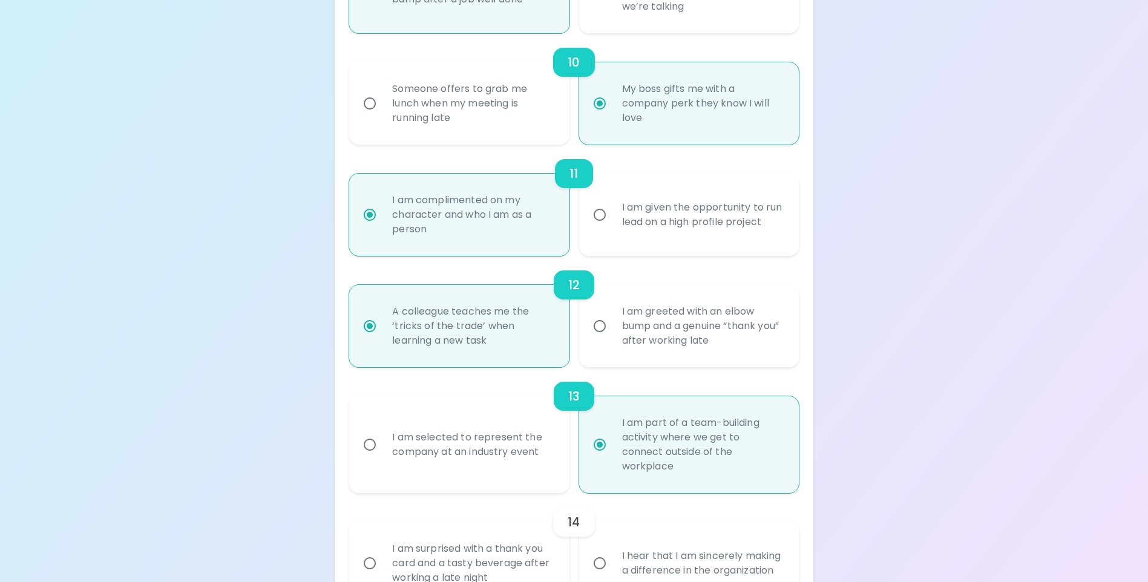
radio input "true"
click at [601, 560] on input "I hear that I am sincerely making a difference in the organization" at bounding box center [599, 563] width 25 height 25
radio input "false"
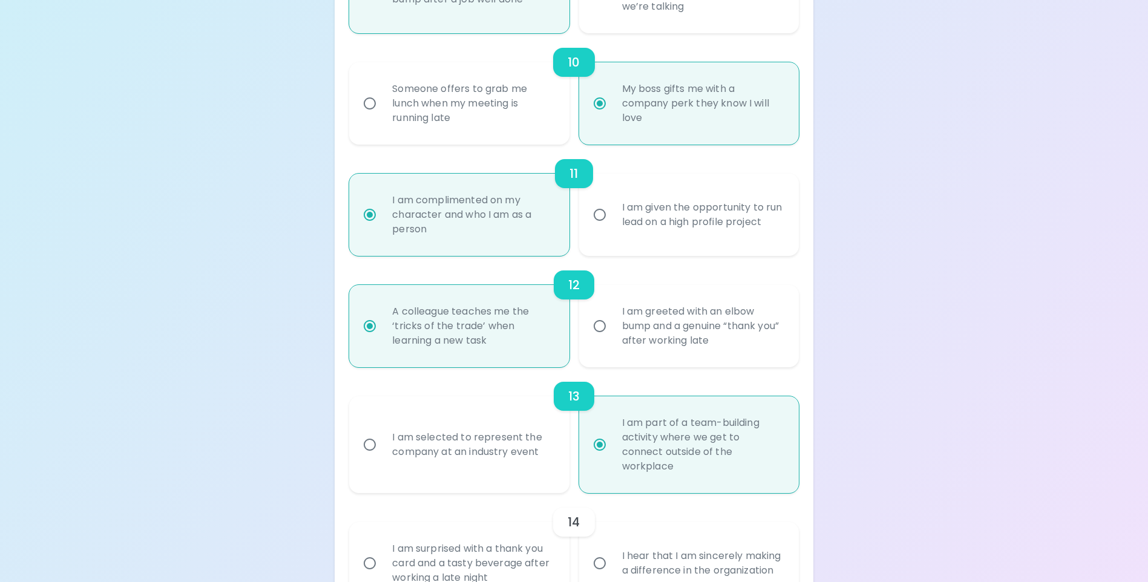
radio input "false"
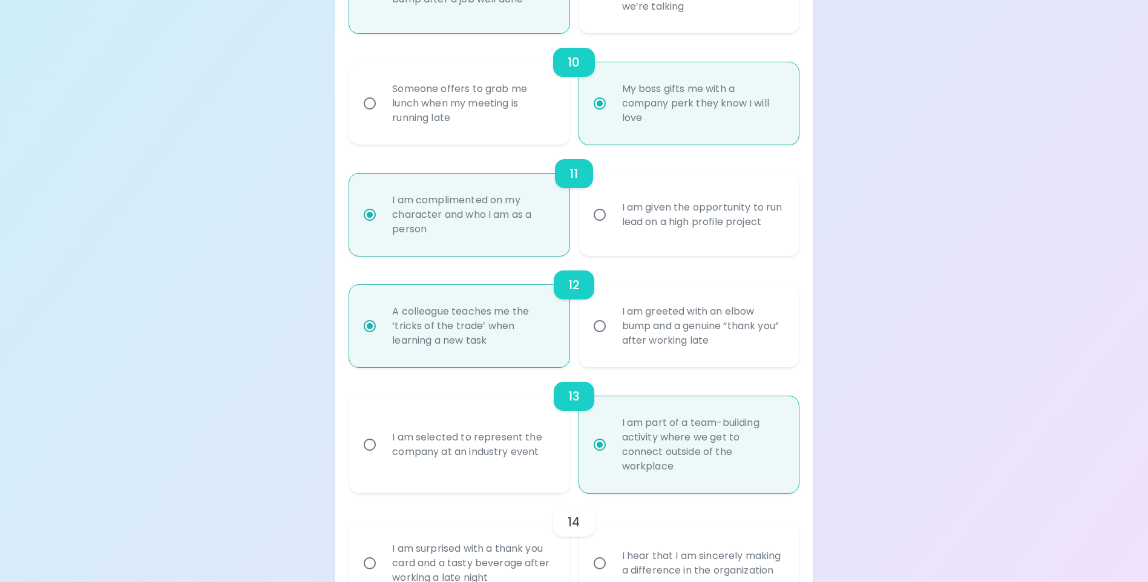
radio input "false"
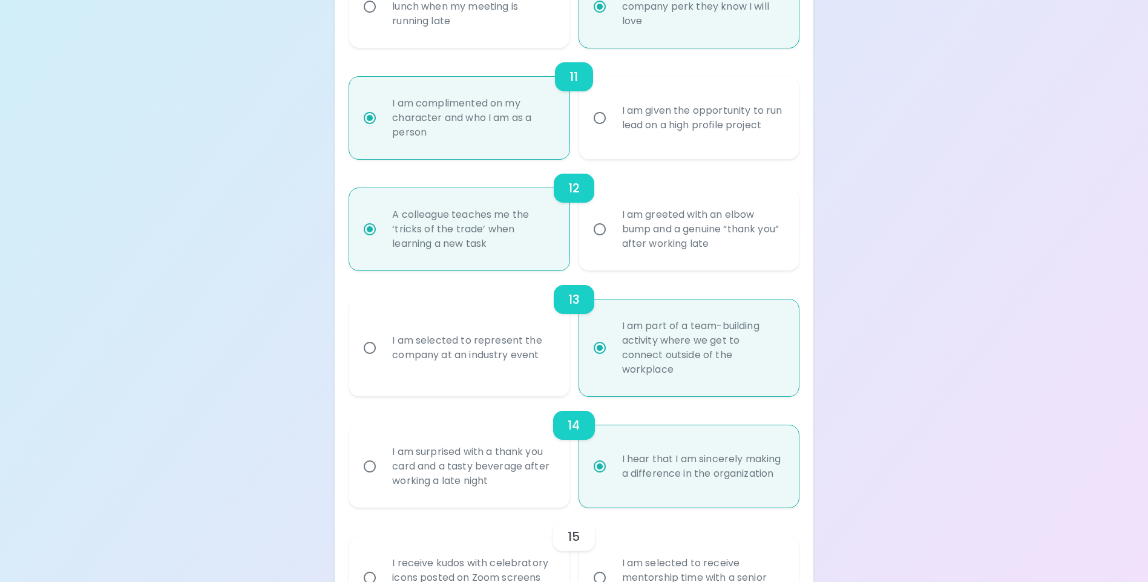
scroll to position [1452, 0]
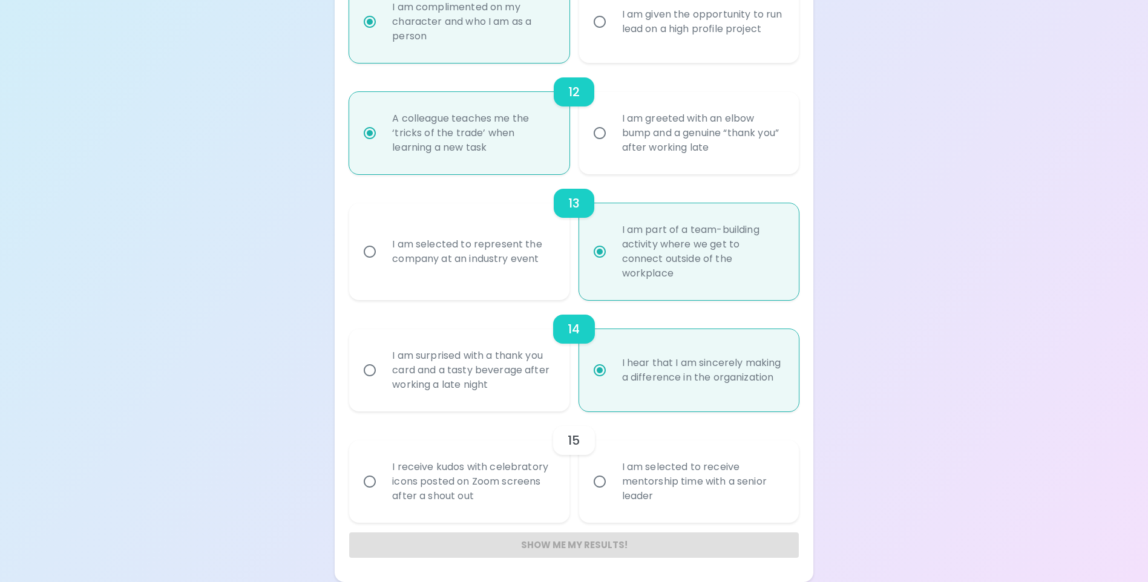
radio input "true"
click at [372, 483] on input "I receive kudos with celebratory icons posted on Zoom screens after a shout out" at bounding box center [369, 481] width 25 height 25
radio input "false"
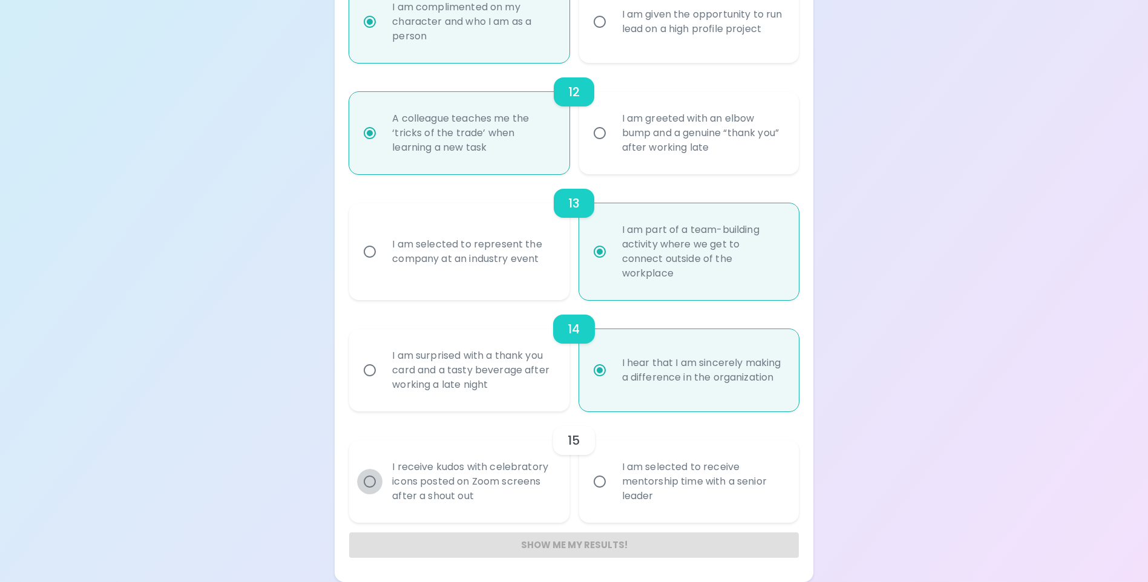
radio input "false"
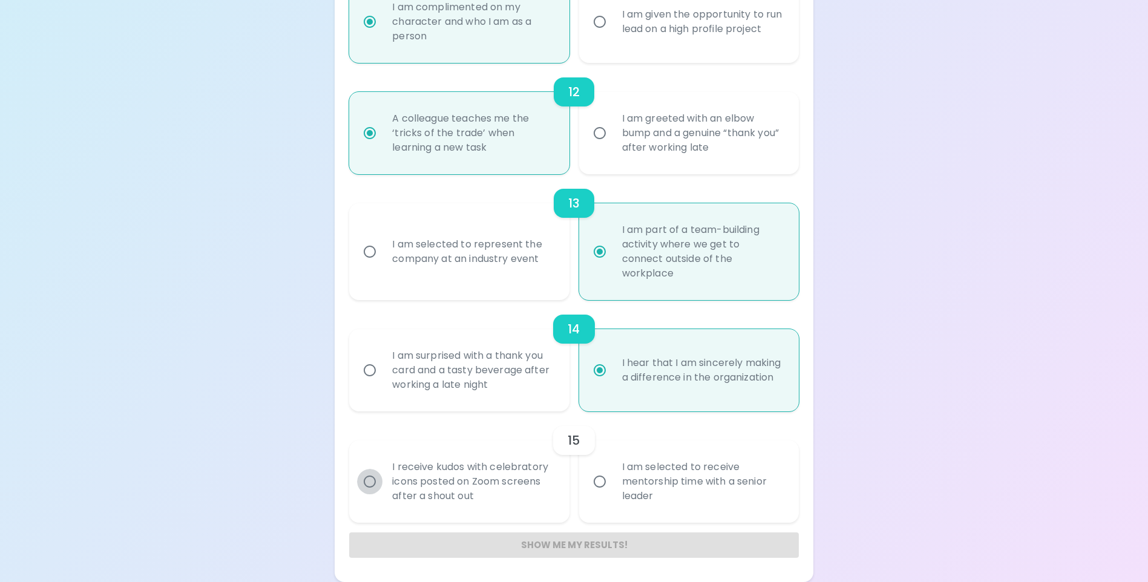
radio input "false"
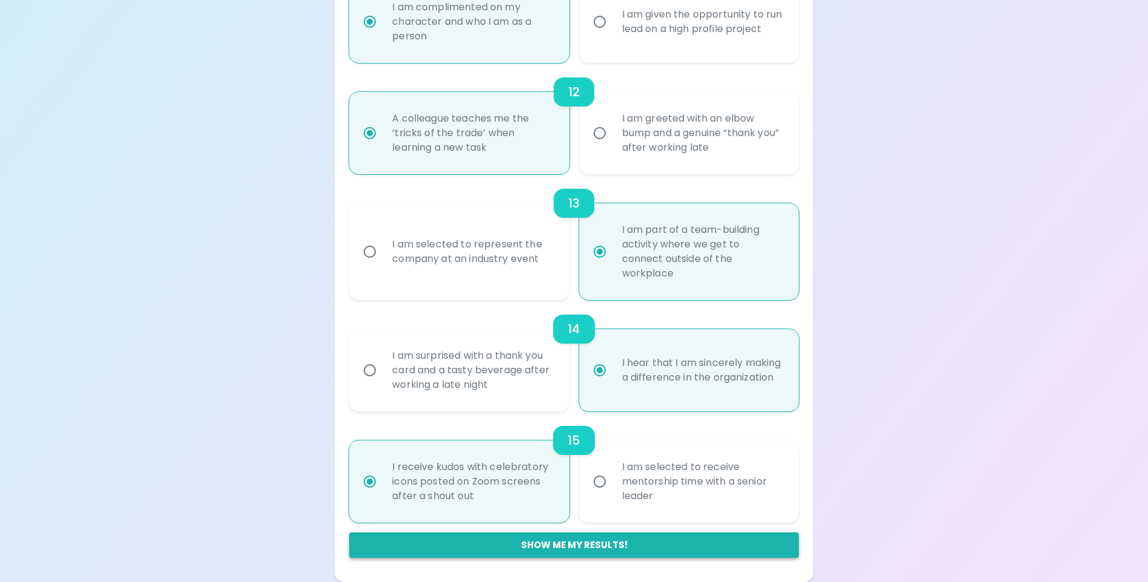
radio input "true"
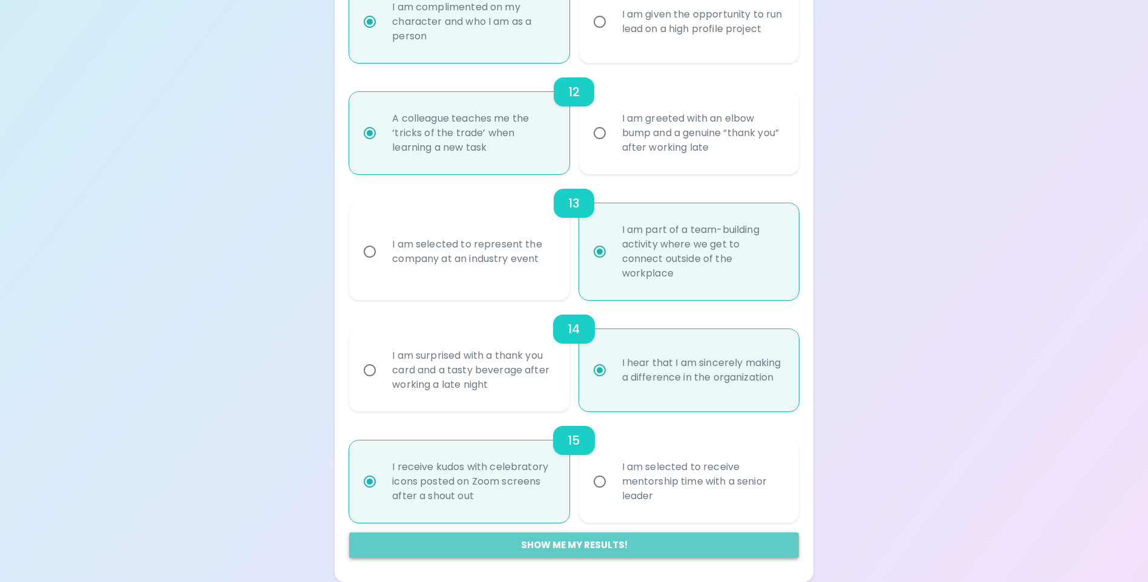
click at [589, 545] on button "Show me my results!" at bounding box center [573, 545] width 449 height 25
radio input "false"
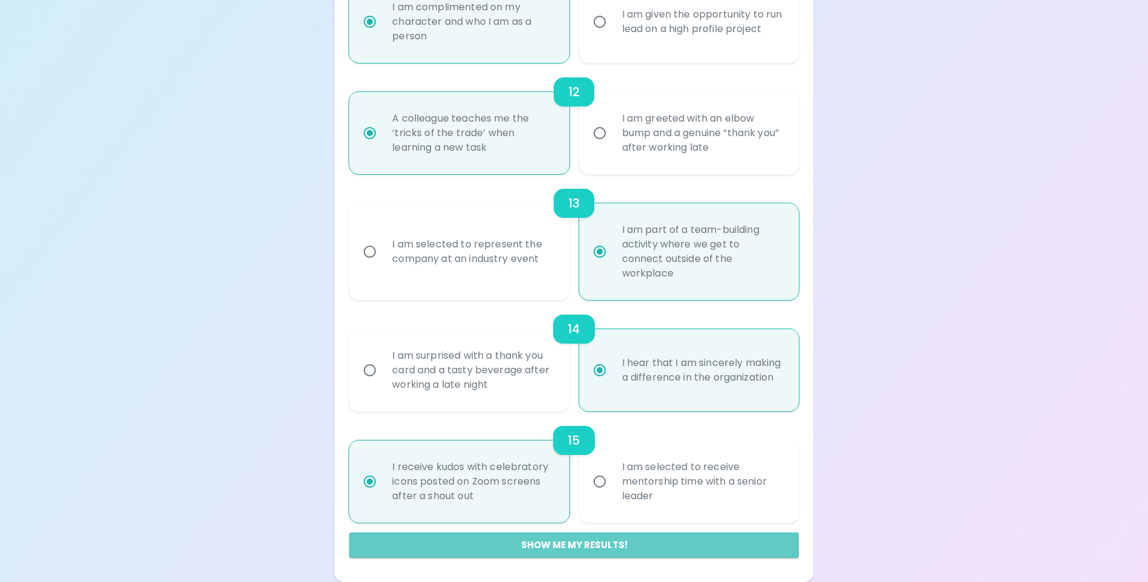
radio input "false"
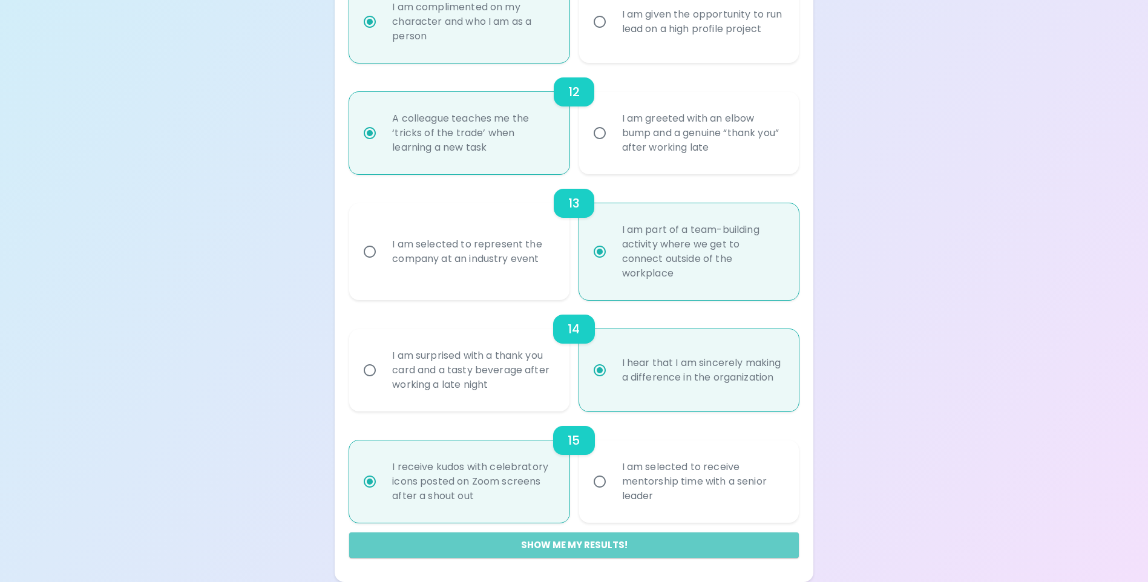
radio input "false"
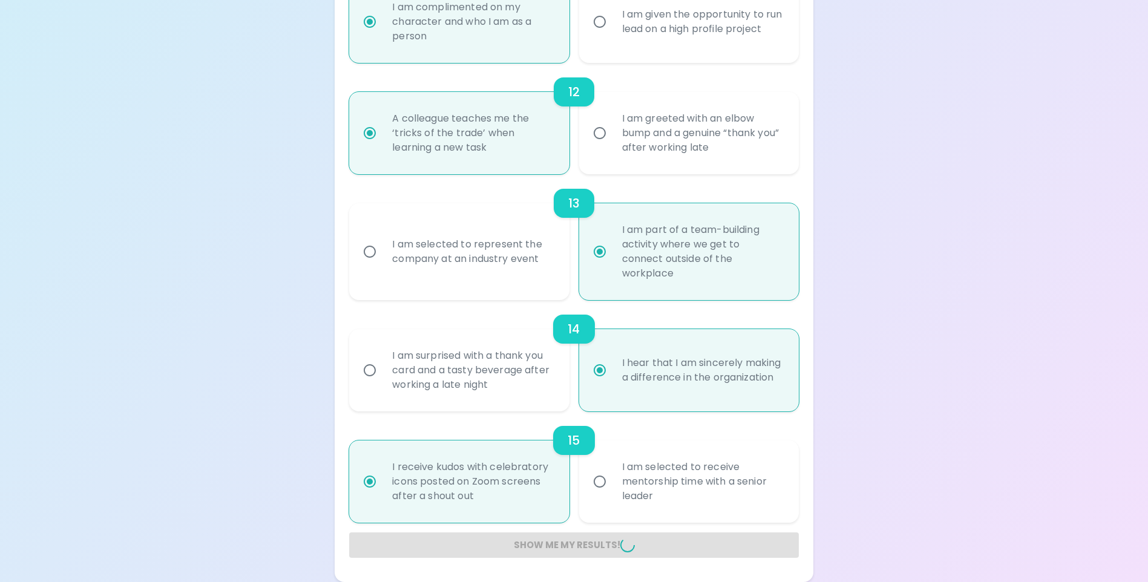
radio input "false"
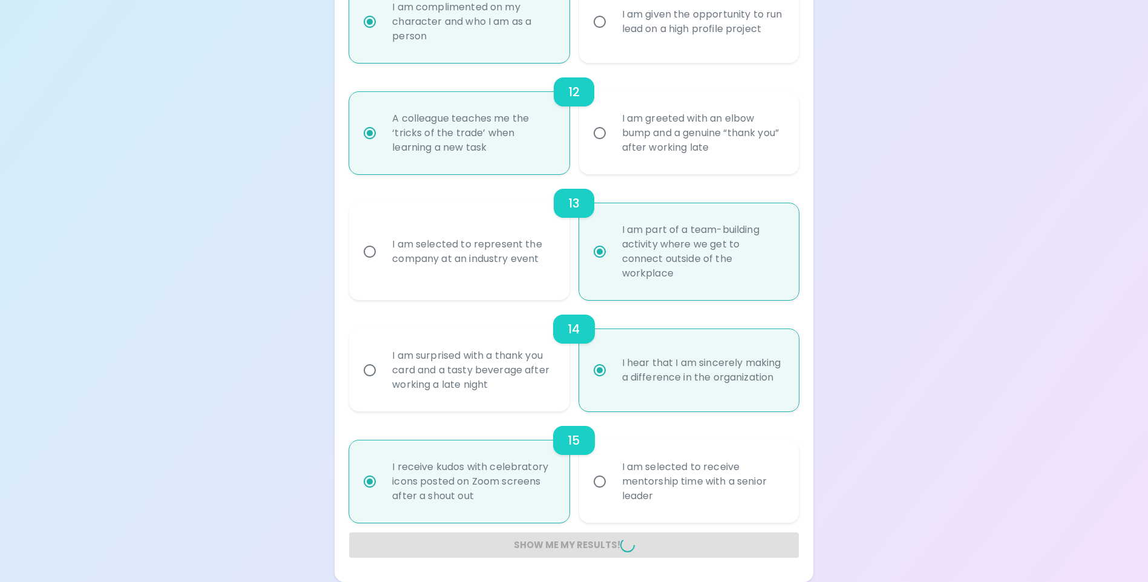
radio input "false"
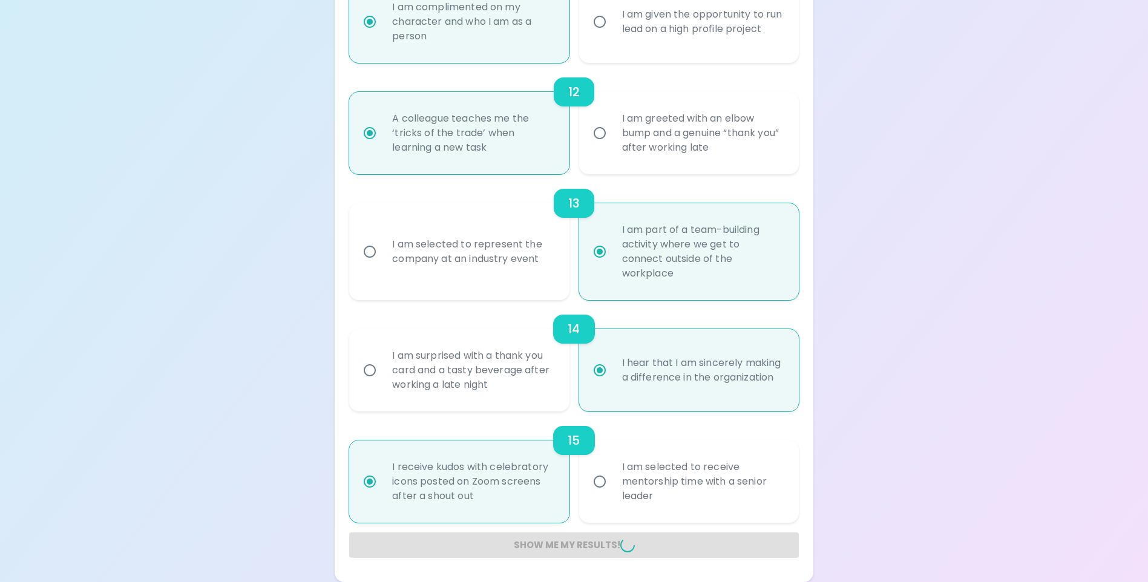
radio input "false"
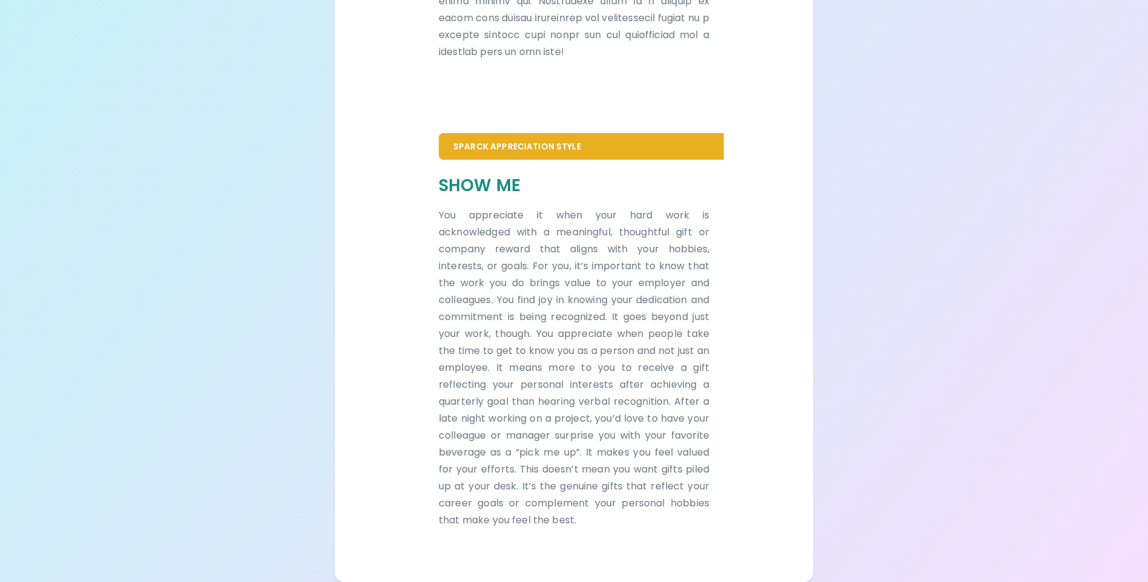
scroll to position [666, 0]
